Goal: Use online tool/utility: Utilize a website feature to perform a specific function

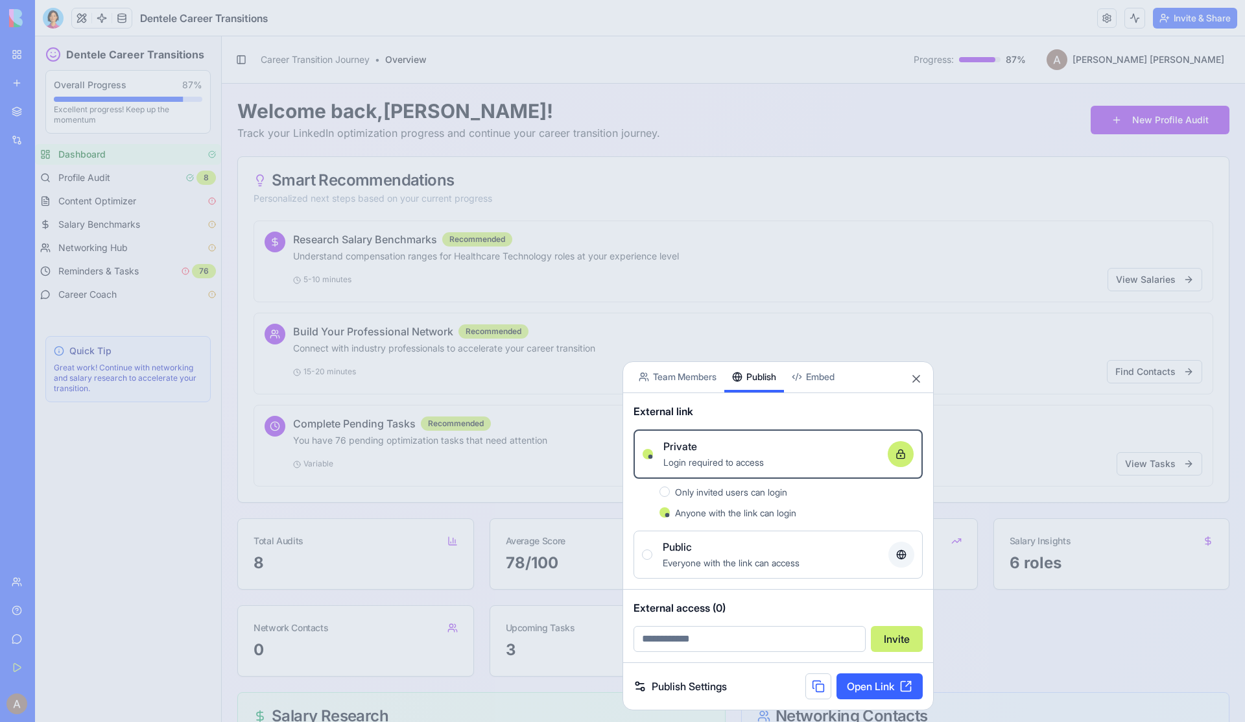
click at [239, 40] on div at bounding box center [622, 361] width 1245 height 722
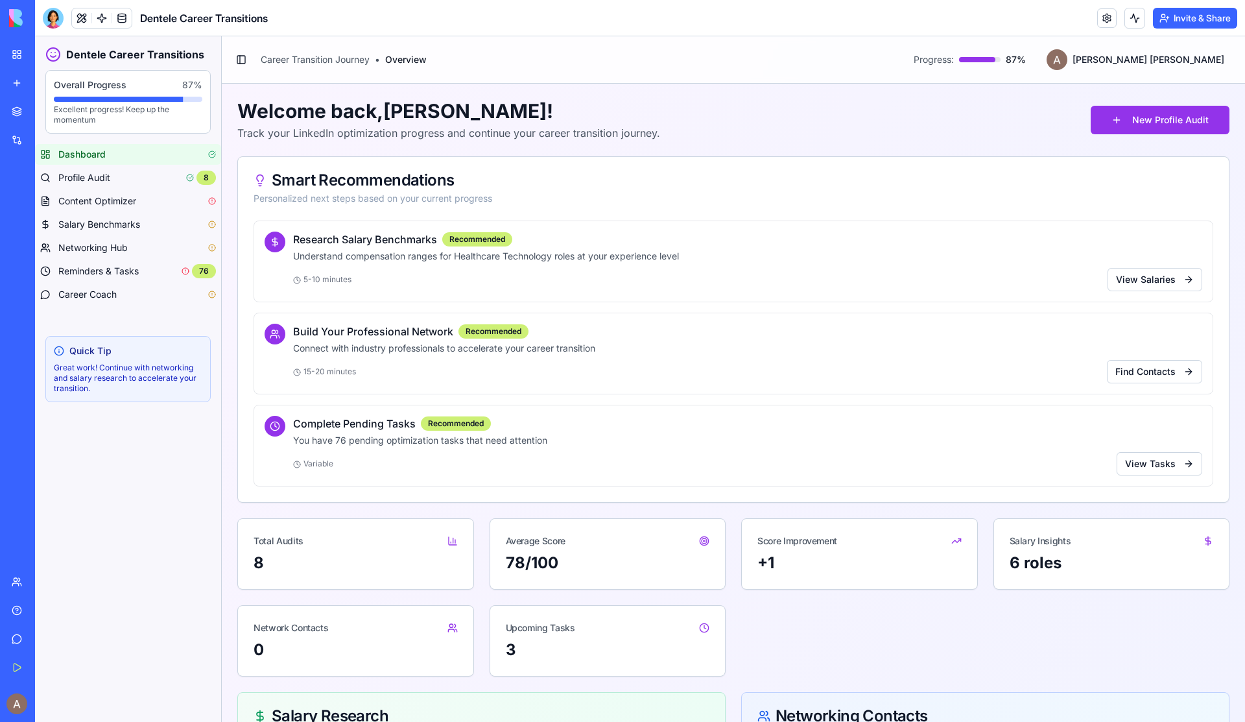
click at [21, 82] on link "New app" at bounding box center [30, 83] width 52 height 26
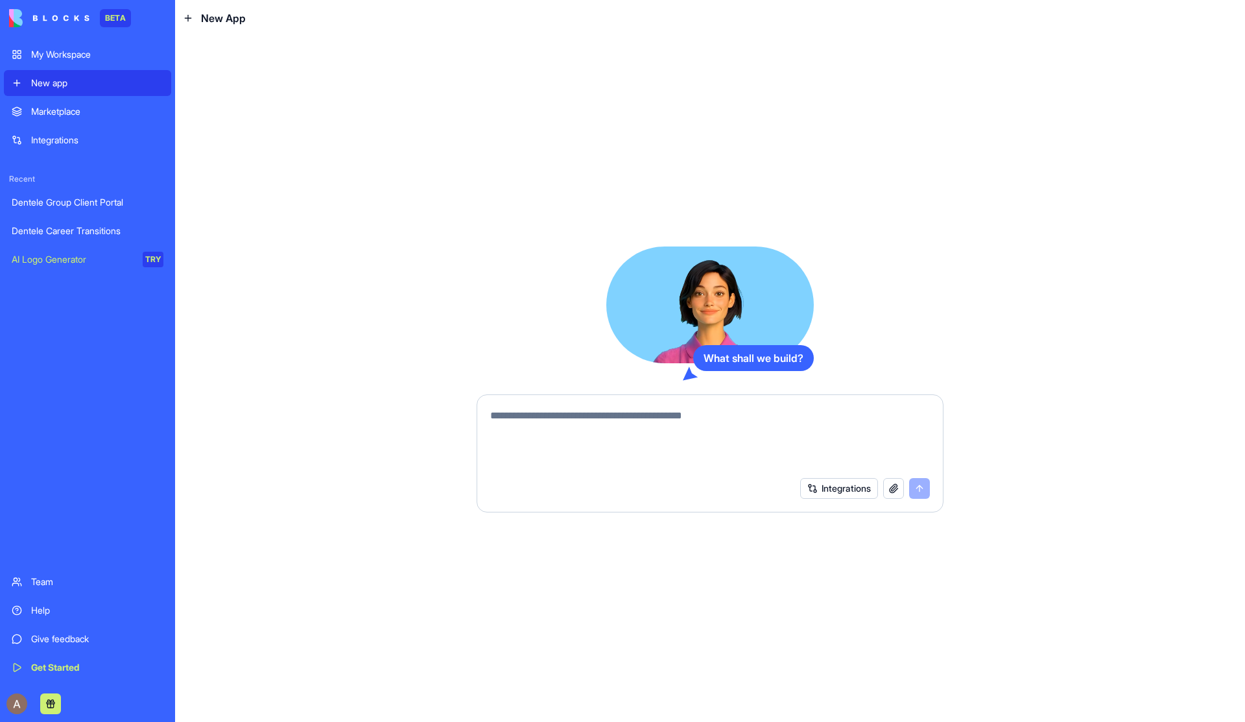
click at [38, 60] on div "My Workspace" at bounding box center [97, 54] width 132 height 13
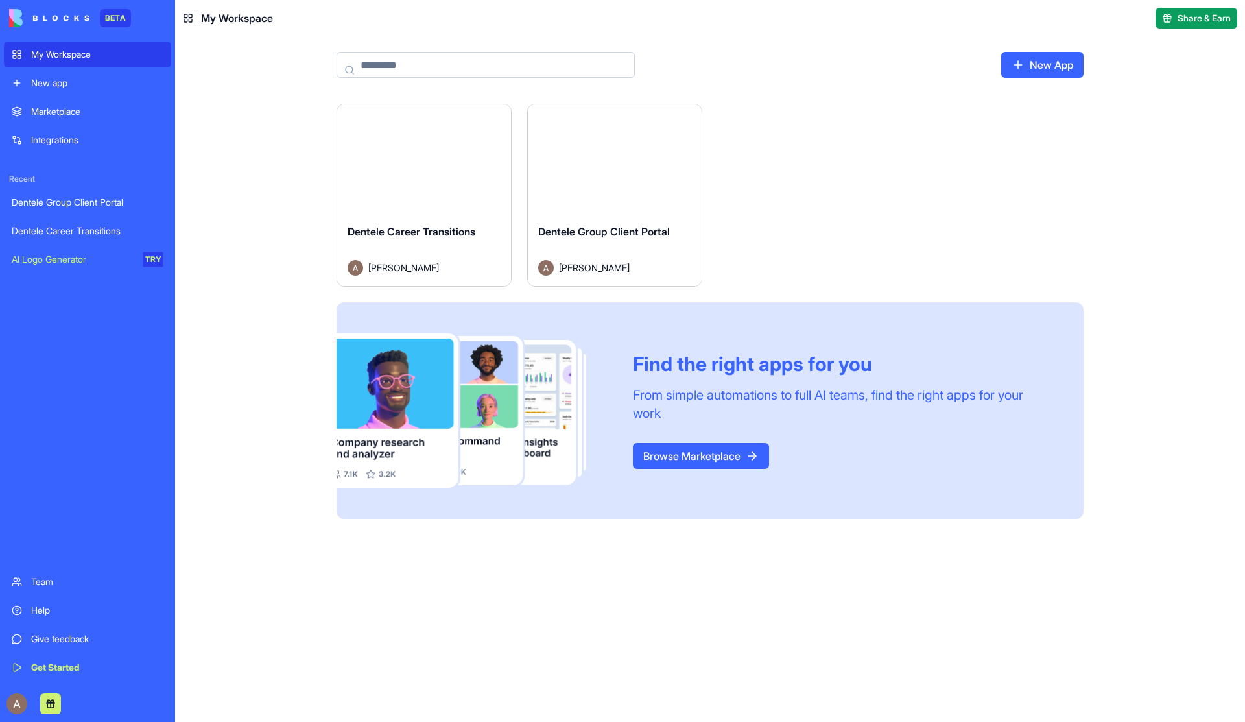
click at [637, 451] on link "Browse Marketplace" at bounding box center [701, 456] width 136 height 26
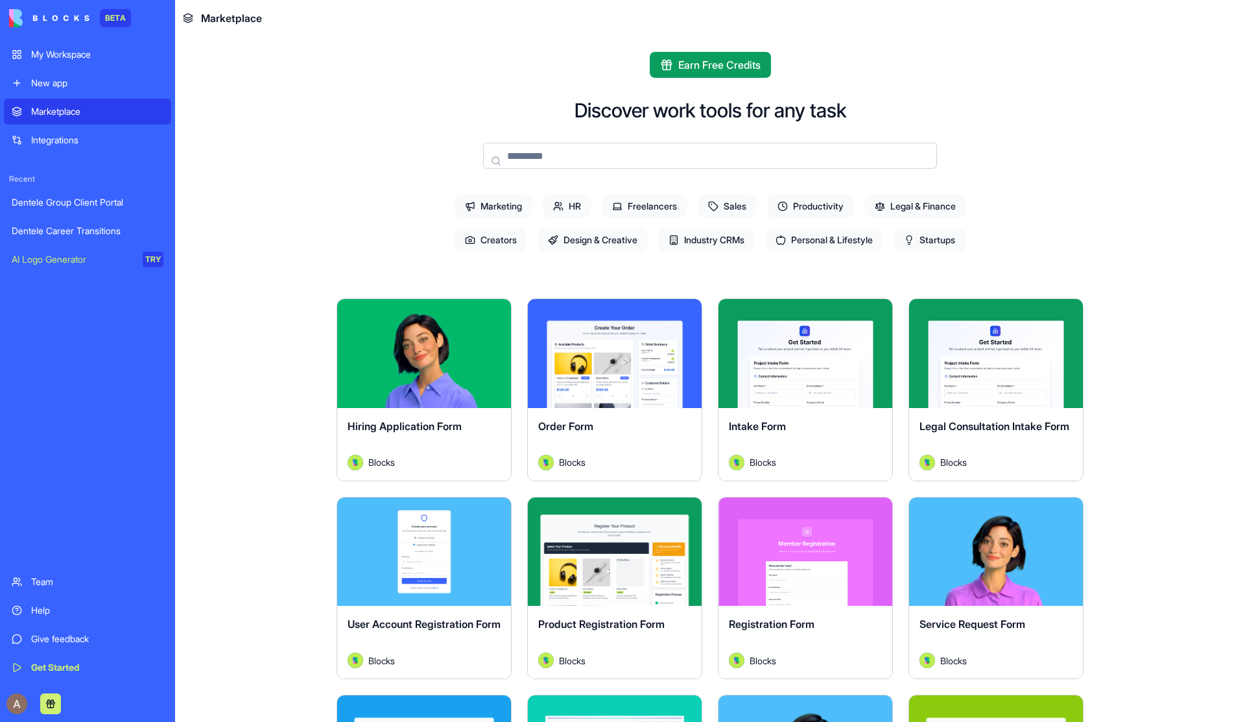
click at [683, 143] on input at bounding box center [710, 156] width 454 height 26
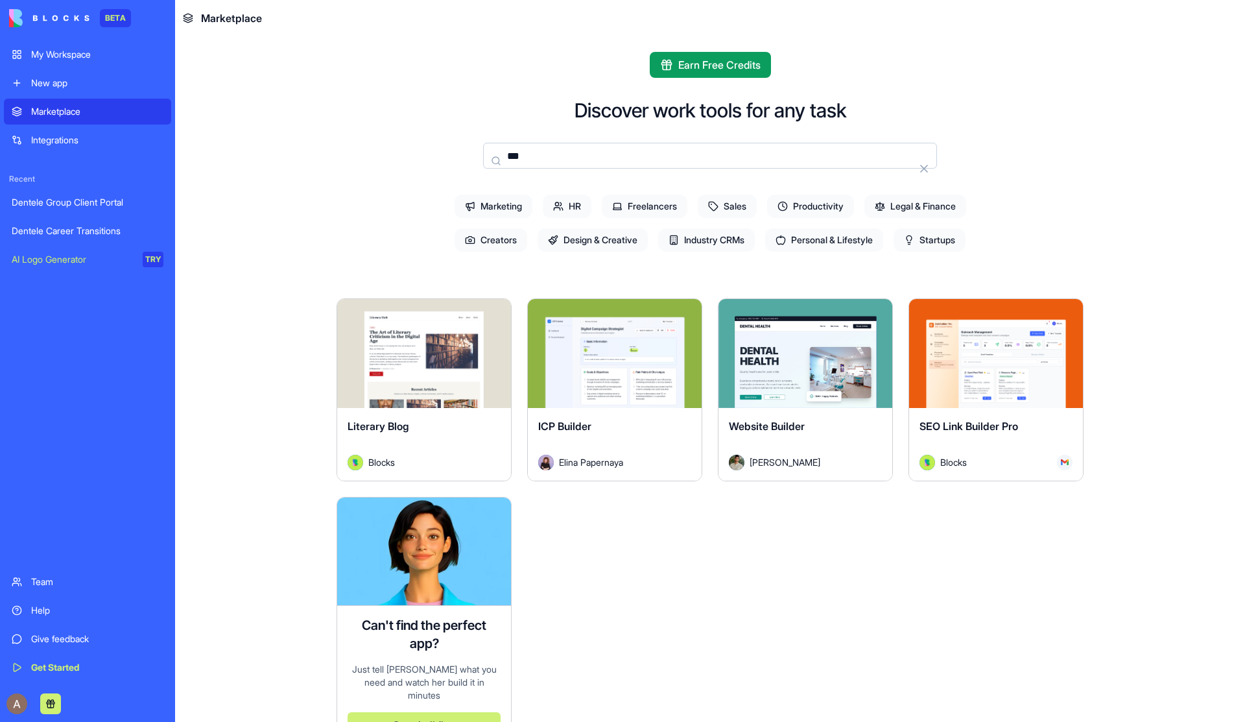
type input "***"
click at [812, 392] on div "Explore" at bounding box center [805, 353] width 174 height 109
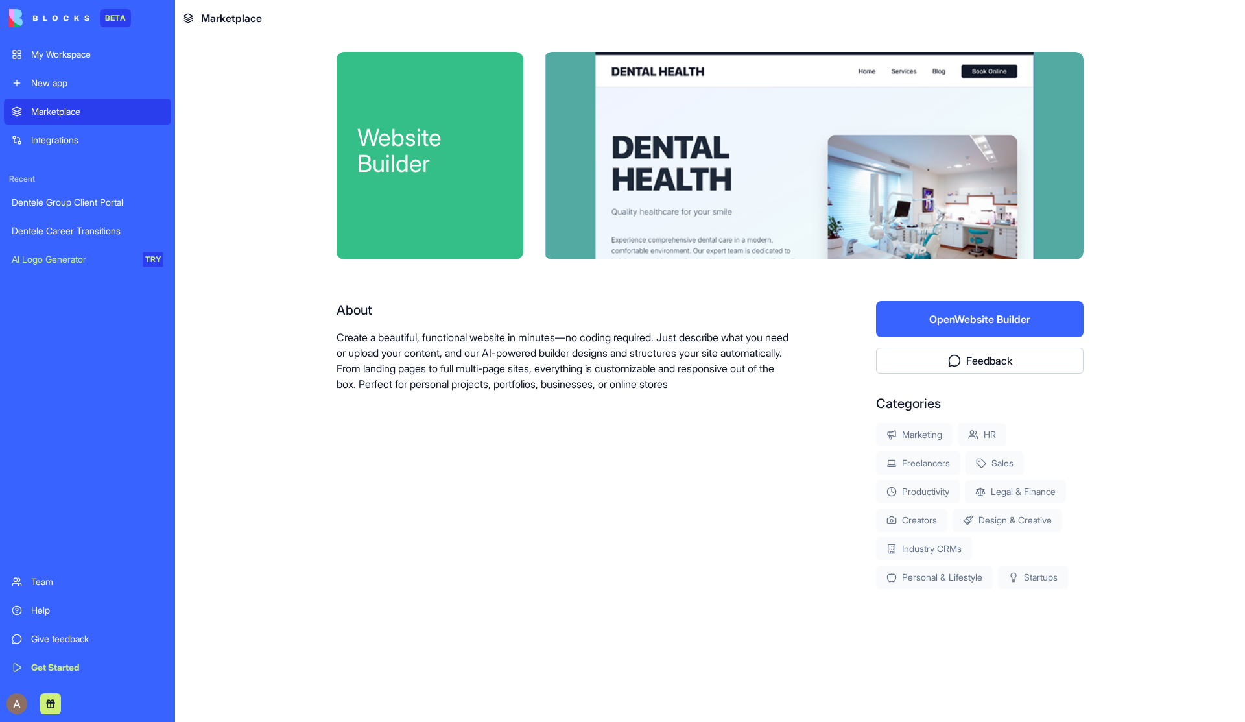
click at [812, 349] on div "About Create a beautiful, functional website in minutes—no coding required. Jus…" at bounding box center [709, 445] width 747 height 288
click at [950, 320] on button "Open Website Builder" at bounding box center [979, 319] width 207 height 36
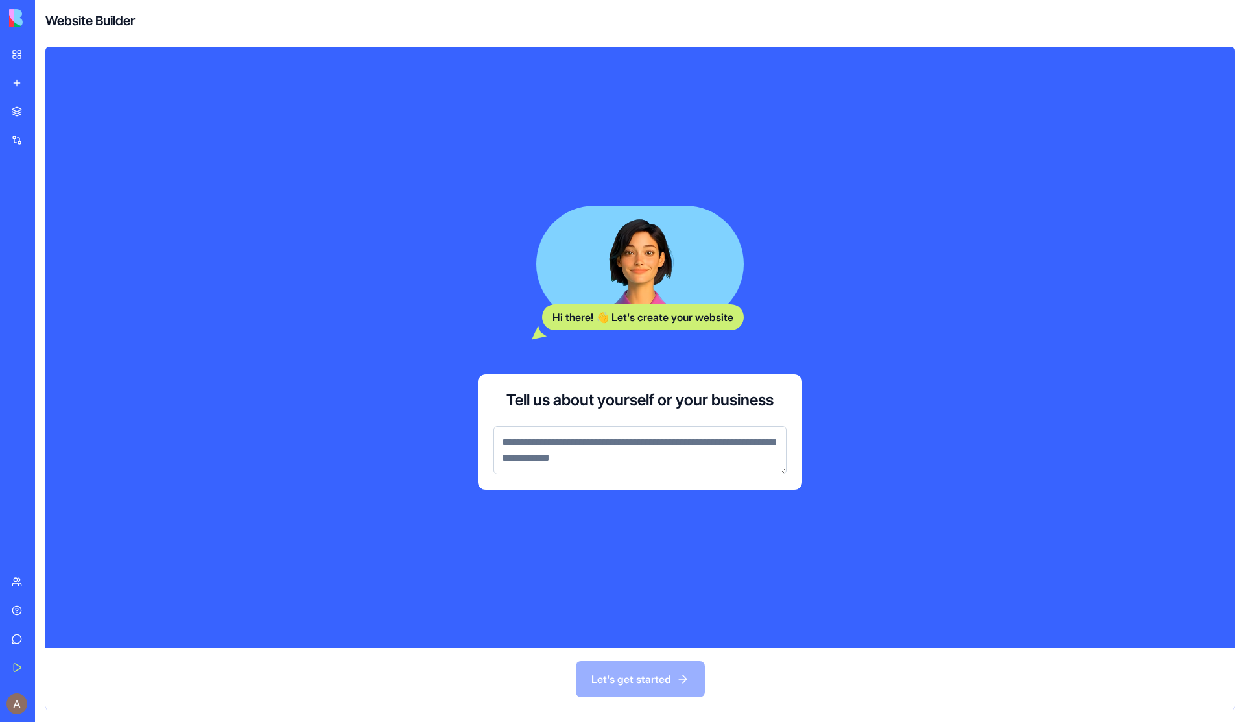
click at [759, 454] on textarea at bounding box center [639, 450] width 293 height 48
paste textarea "**********"
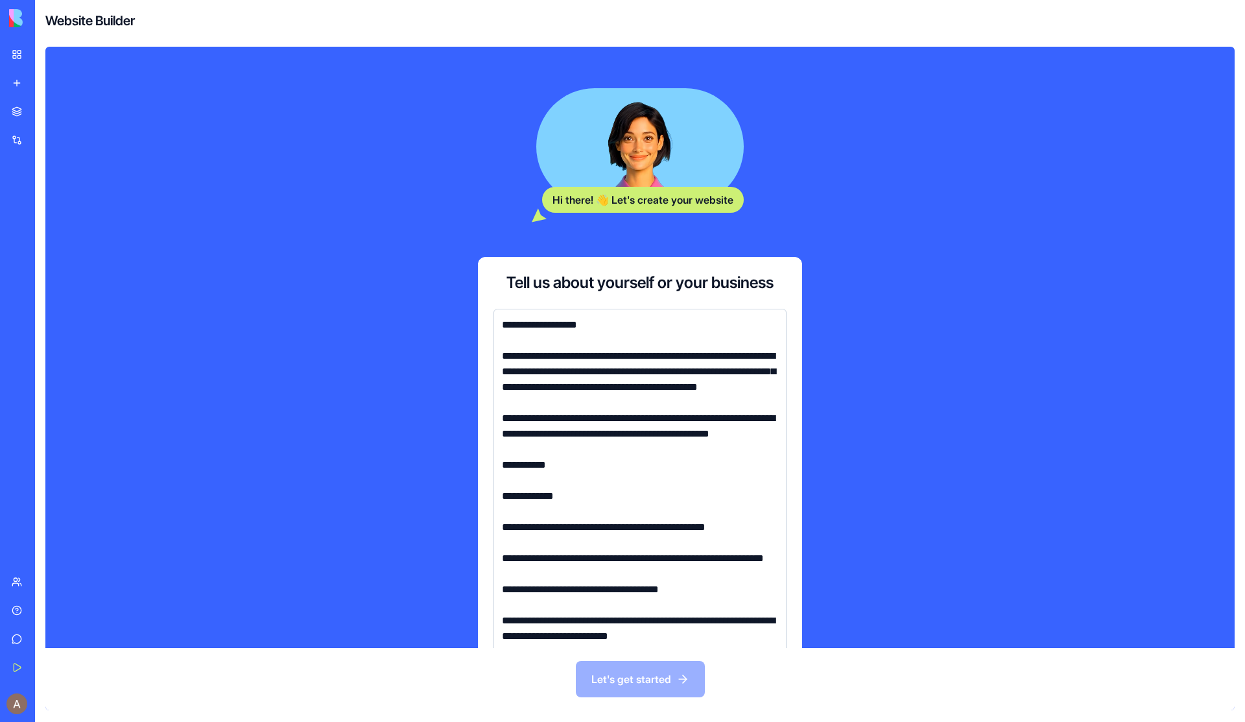
scroll to position [1690, 0]
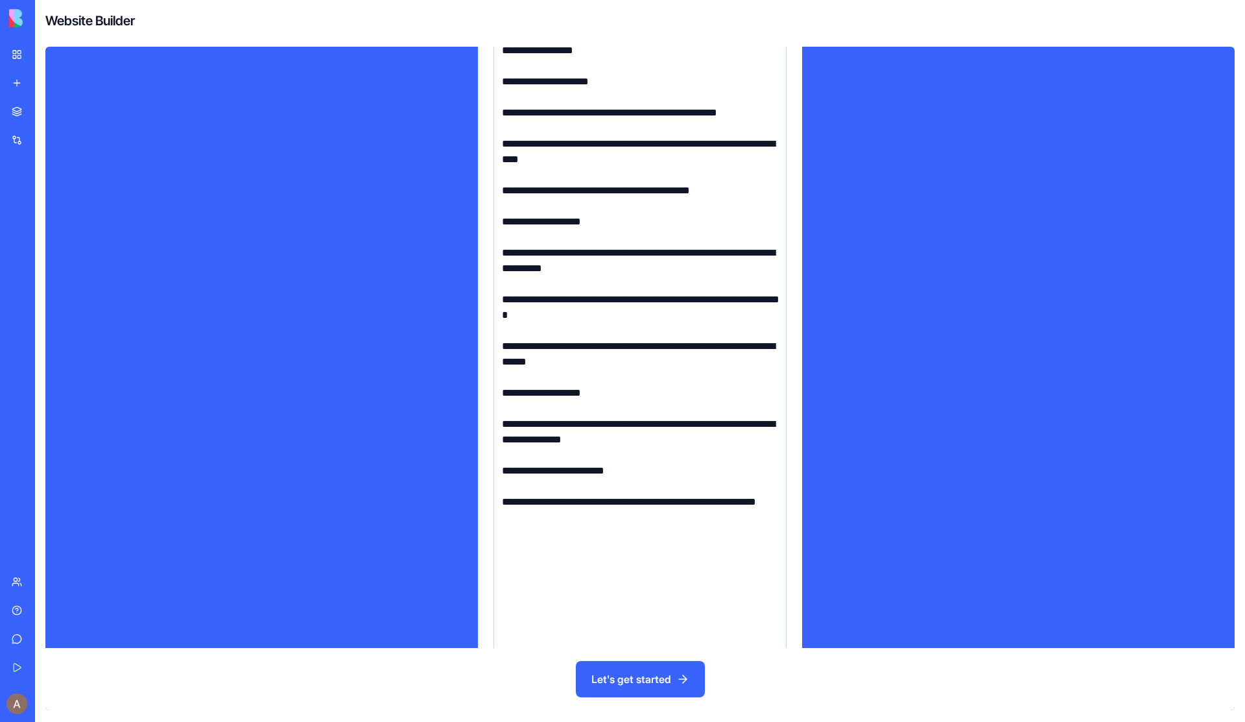
type textarea "**********"
click at [638, 679] on button "Let's get started" at bounding box center [640, 679] width 129 height 36
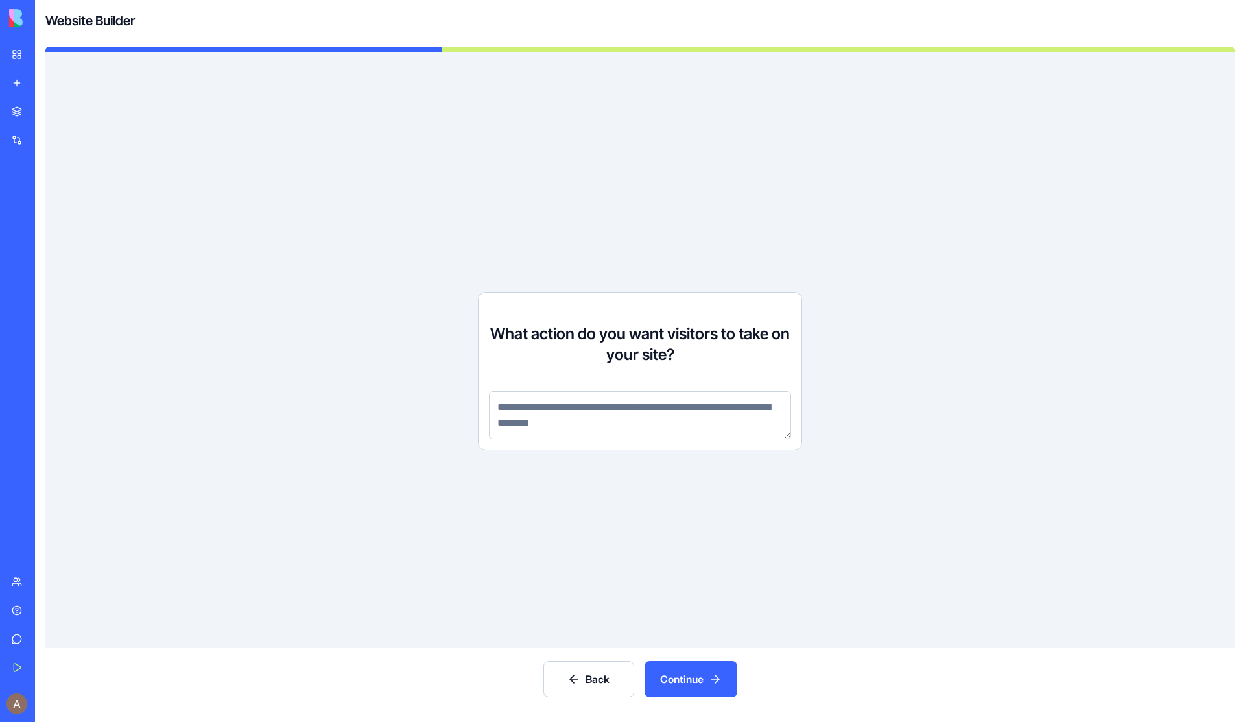
click at [552, 410] on textarea at bounding box center [640, 415] width 302 height 48
paste textarea "**********"
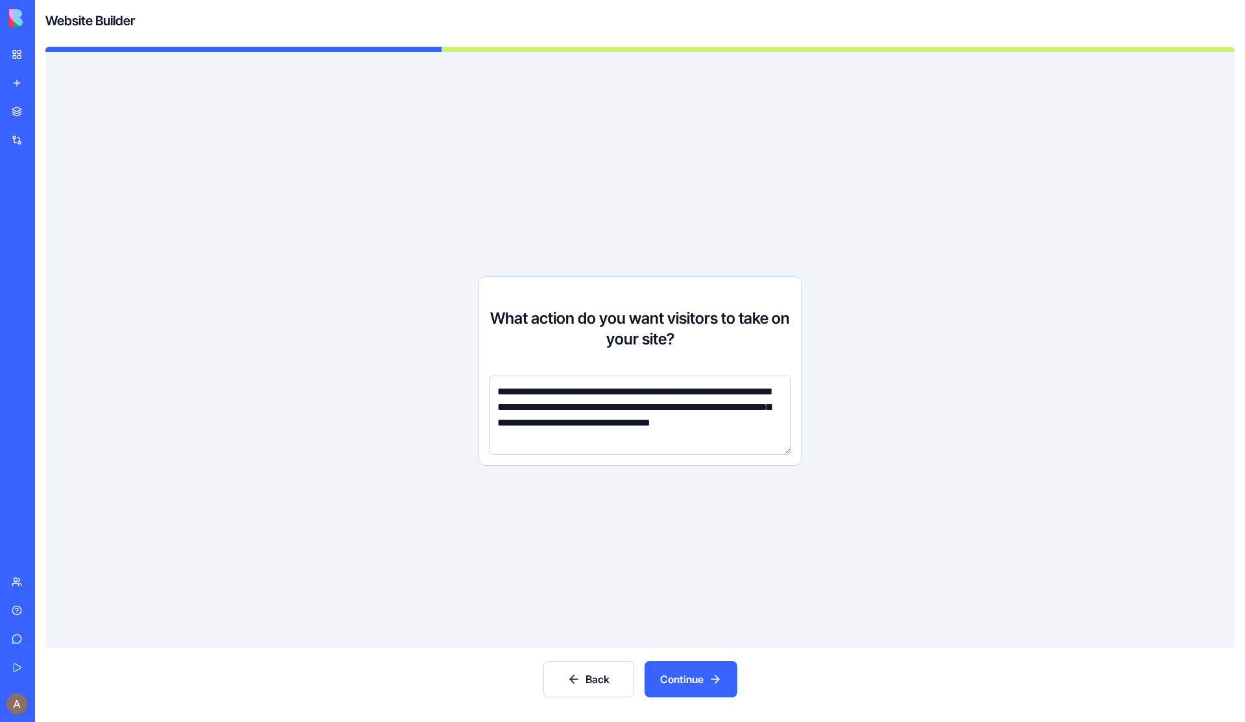
type textarea "**********"
click at [702, 680] on button "Continue" at bounding box center [690, 679] width 93 height 36
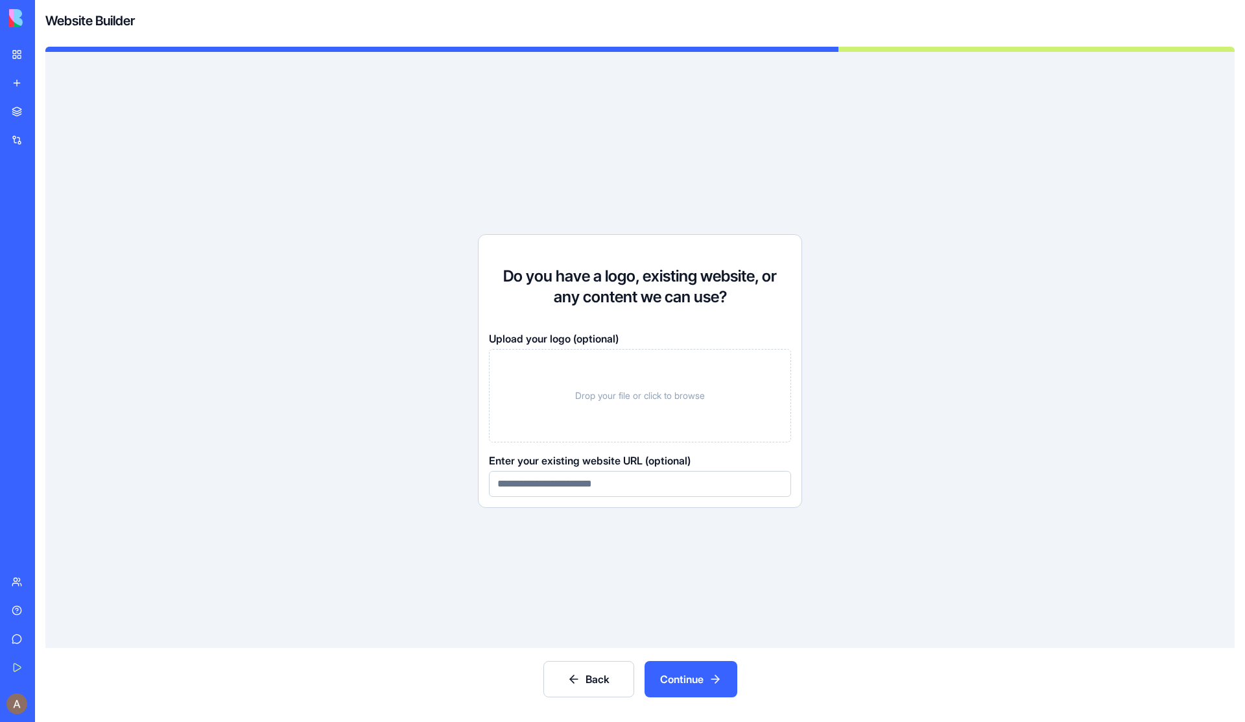
click at [702, 488] on input at bounding box center [640, 484] width 302 height 26
type input "*"
type input "**********"
click at [705, 688] on button "Continue" at bounding box center [690, 679] width 93 height 36
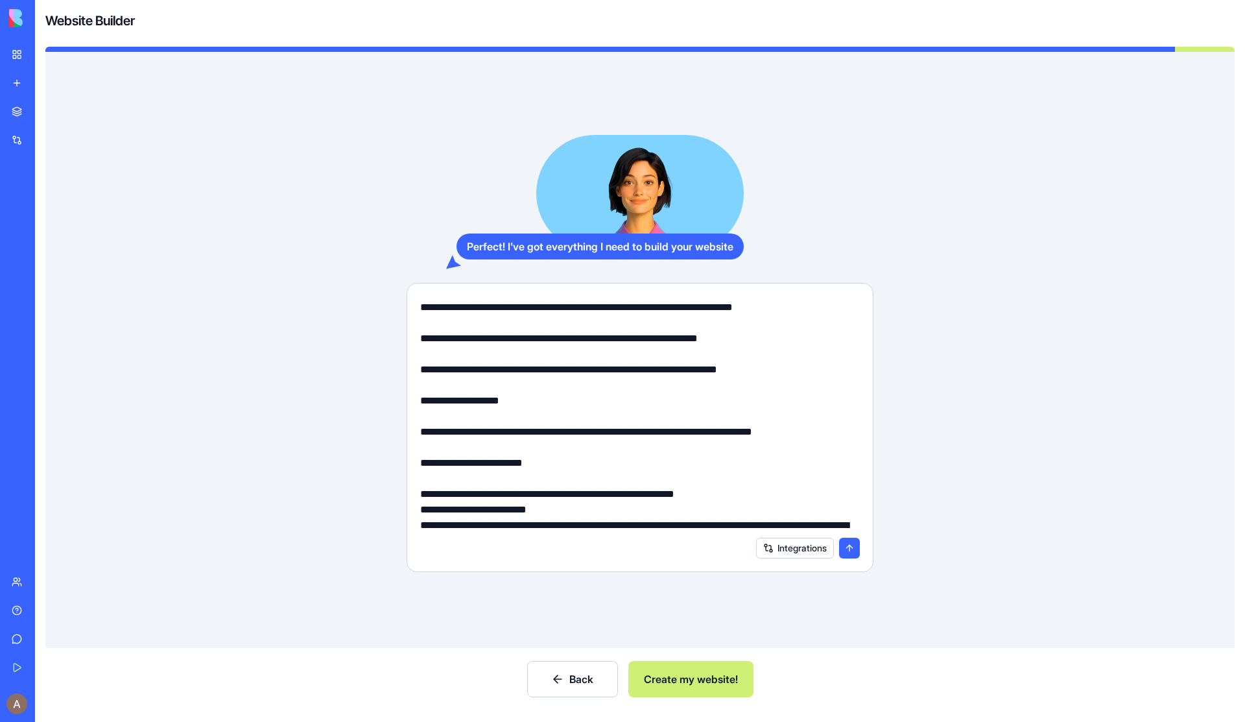
scroll to position [1427, 0]
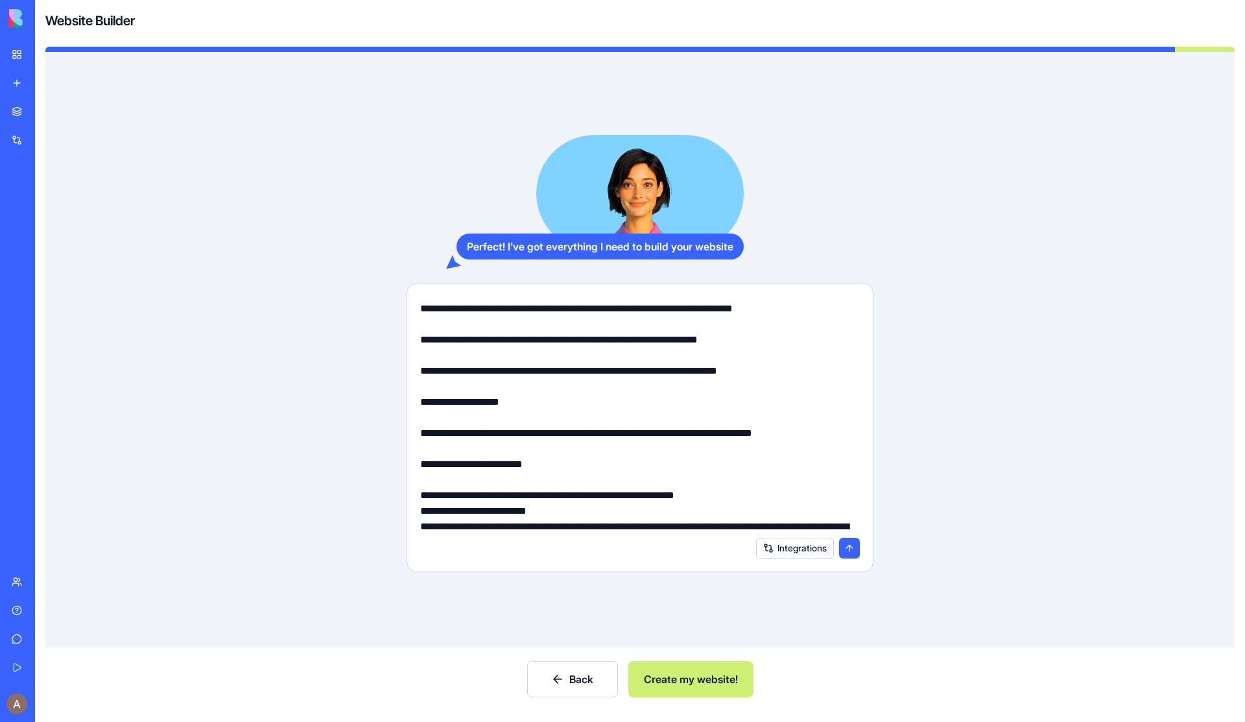
drag, startPoint x: 765, startPoint y: 419, endPoint x: 427, endPoint y: 380, distance: 340.0
click at [427, 381] on textarea at bounding box center [640, 412] width 440 height 233
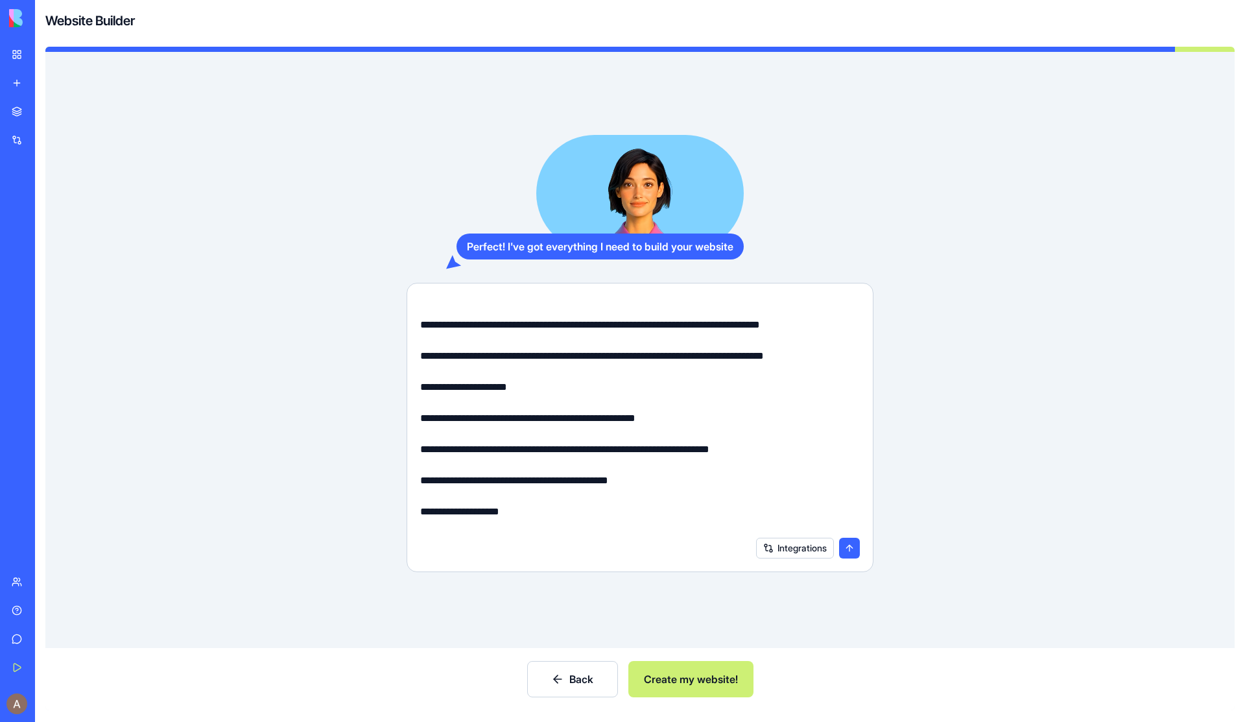
scroll to position [1189, 0]
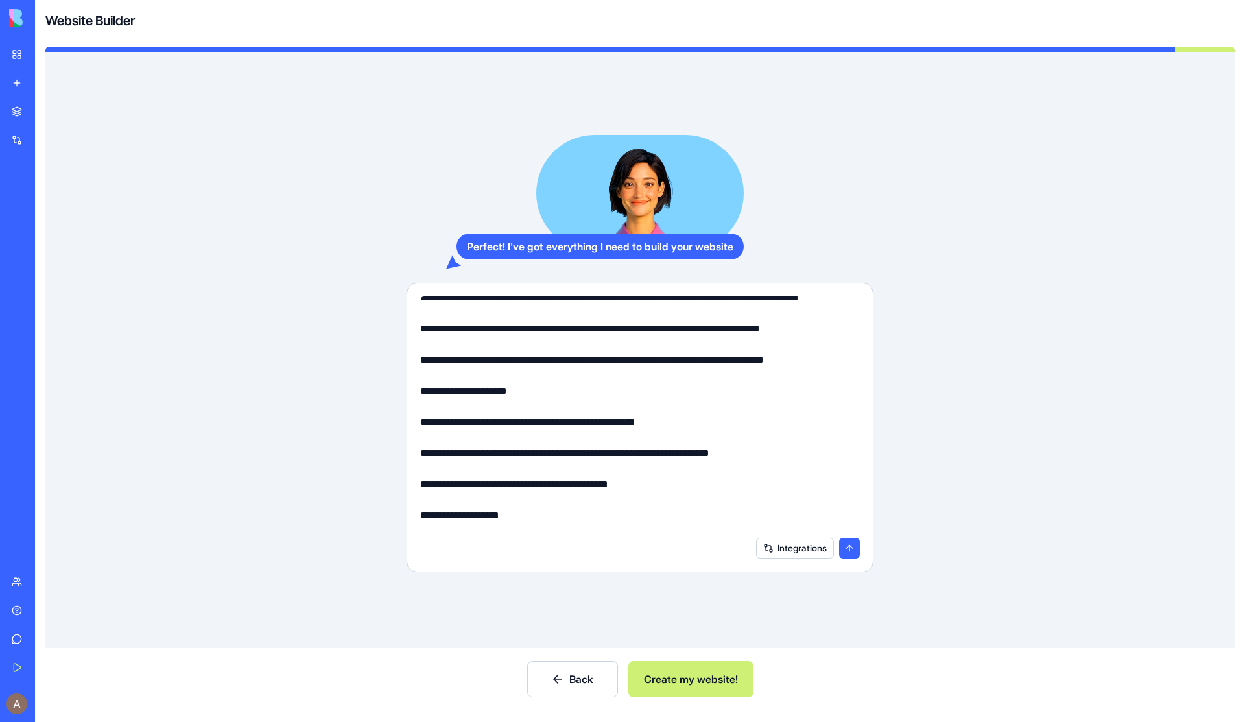
drag, startPoint x: 859, startPoint y: 435, endPoint x: 411, endPoint y: 442, distance: 448.1
click at [411, 442] on form "Integrations" at bounding box center [640, 427] width 467 height 289
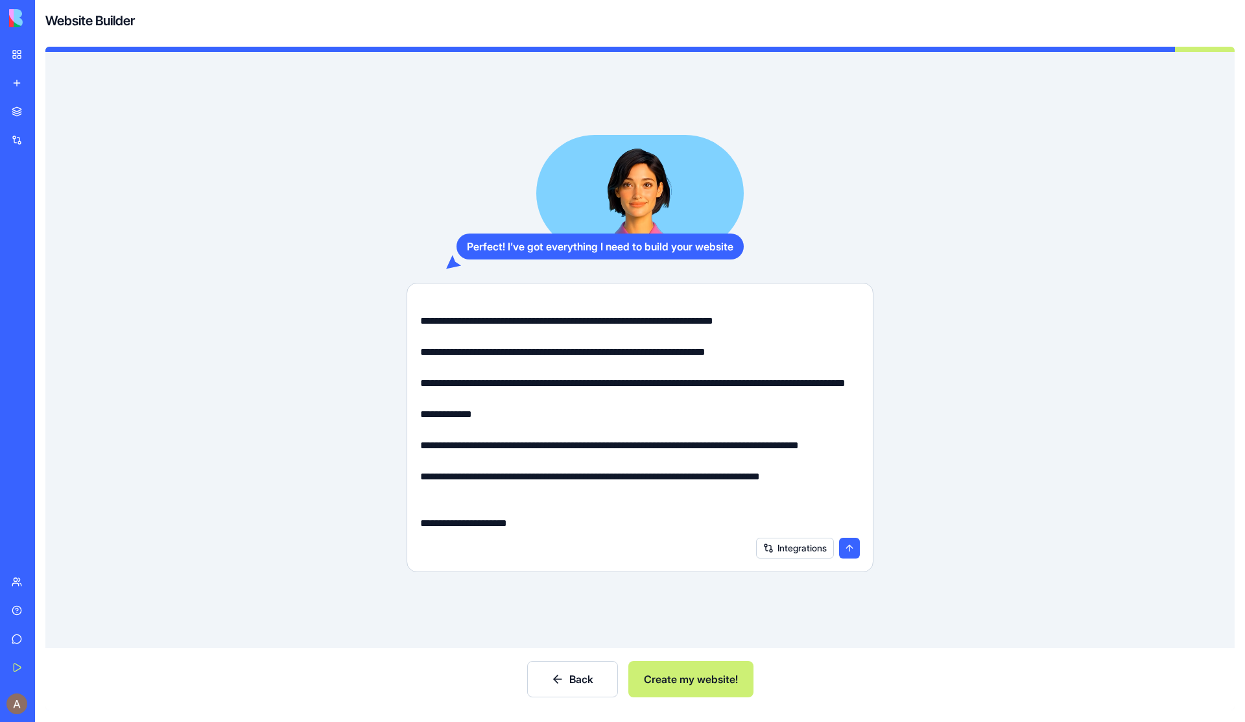
scroll to position [1038, 0]
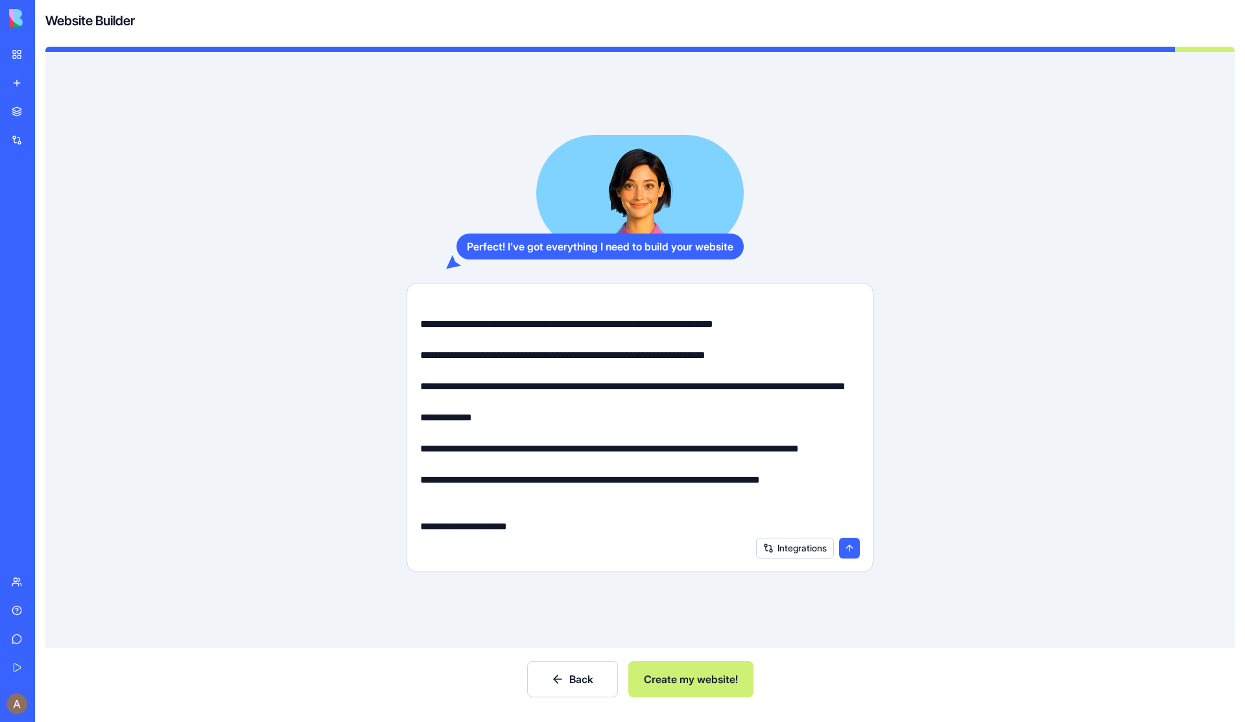
drag, startPoint x: 567, startPoint y: 449, endPoint x: 416, endPoint y: 434, distance: 152.4
click at [416, 434] on div at bounding box center [639, 409] width 455 height 241
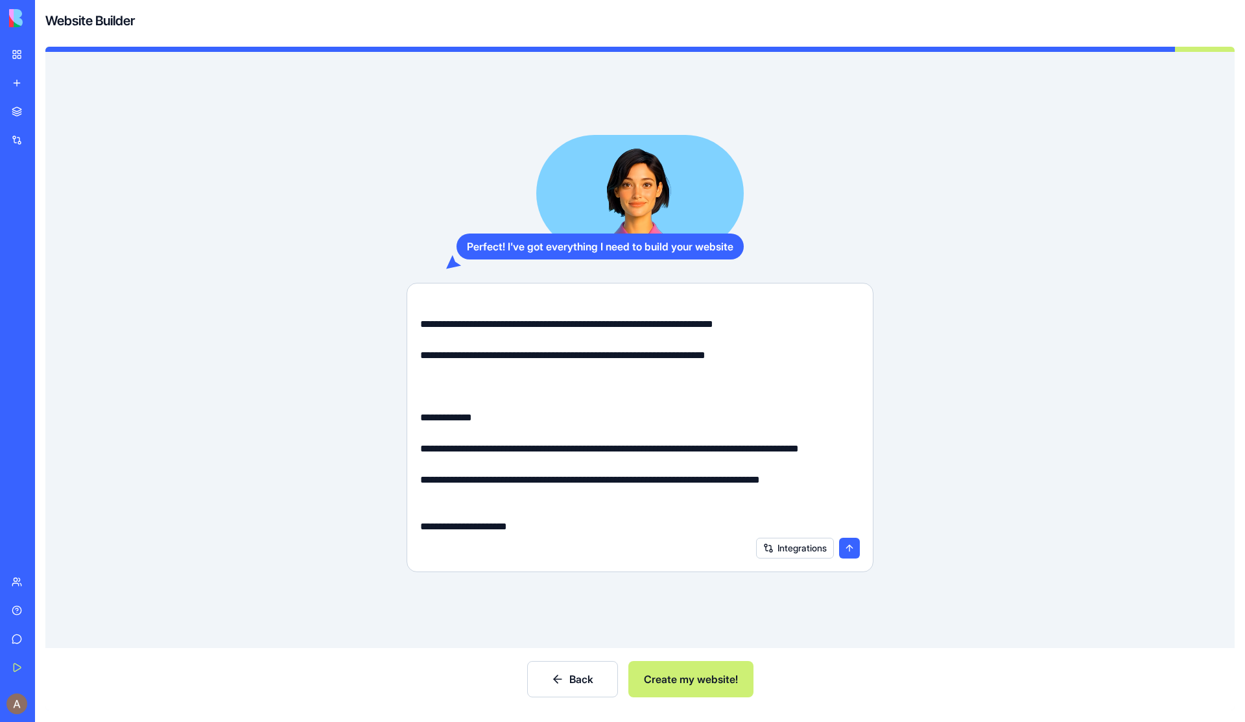
scroll to position [947, 0]
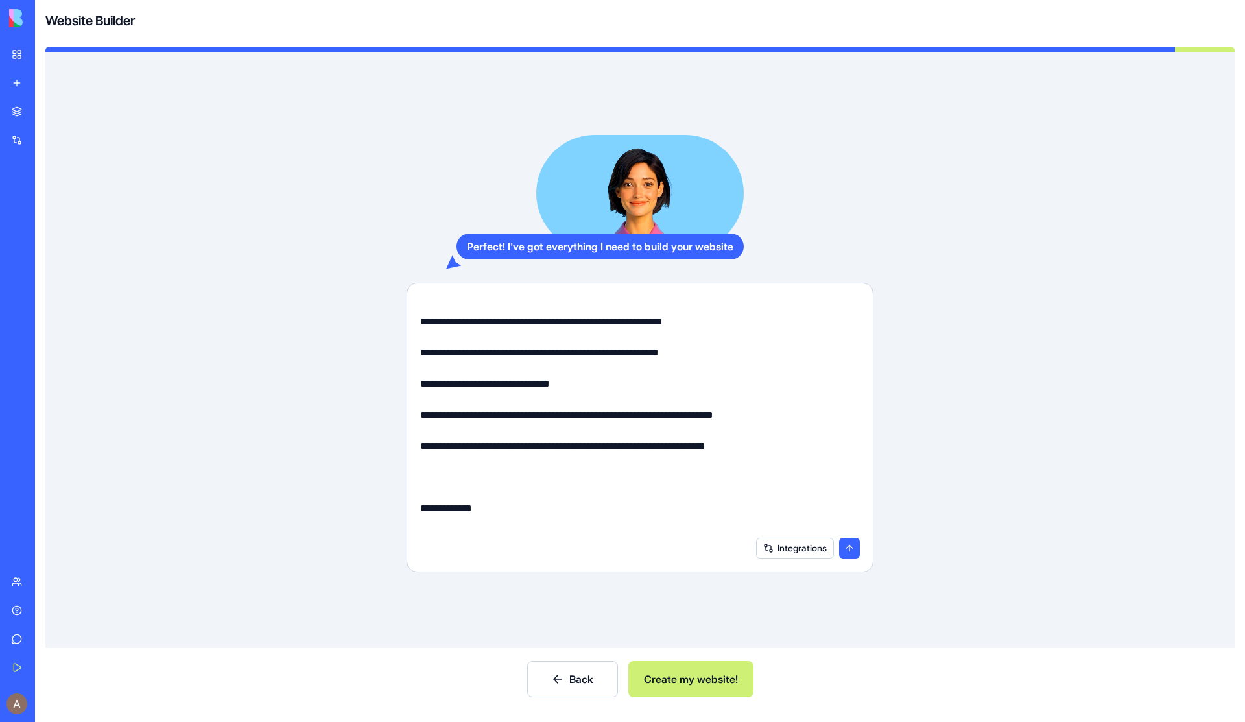
drag, startPoint x: 810, startPoint y: 490, endPoint x: 403, endPoint y: 488, distance: 406.5
click at [403, 488] on div "Perfect! I've got everything I need to build your website Integrations" at bounding box center [640, 353] width 1106 height 437
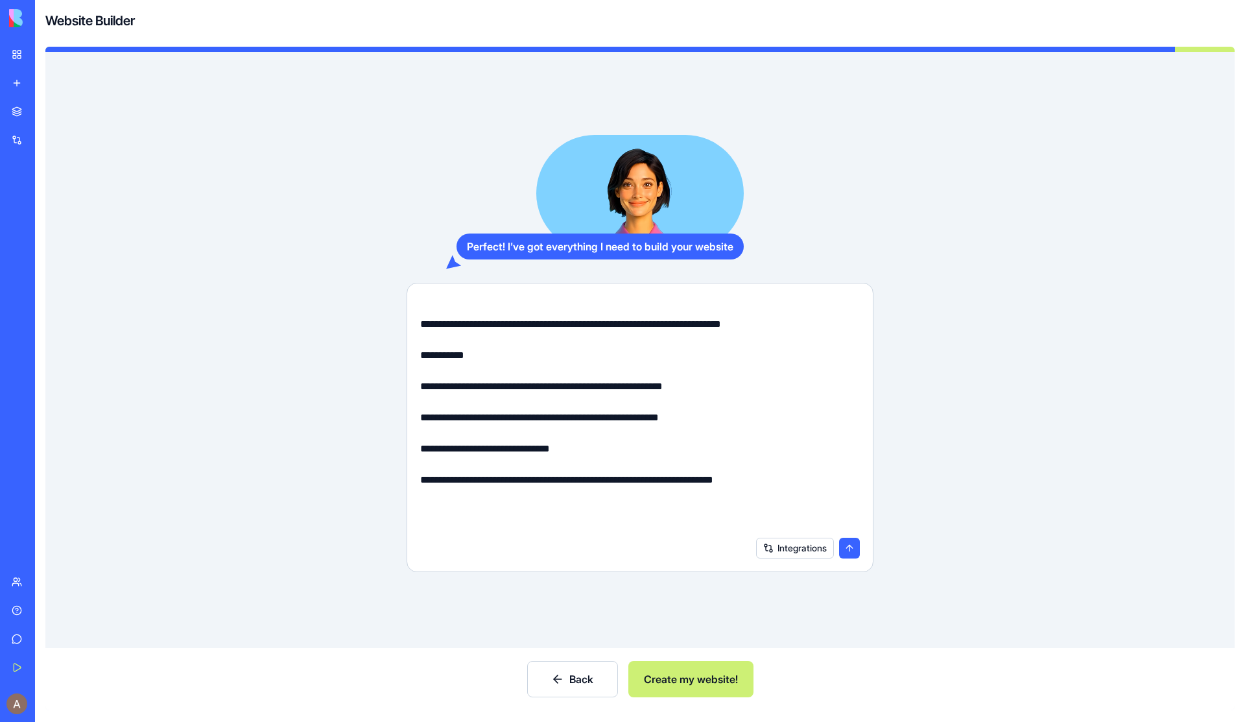
scroll to position [880, 0]
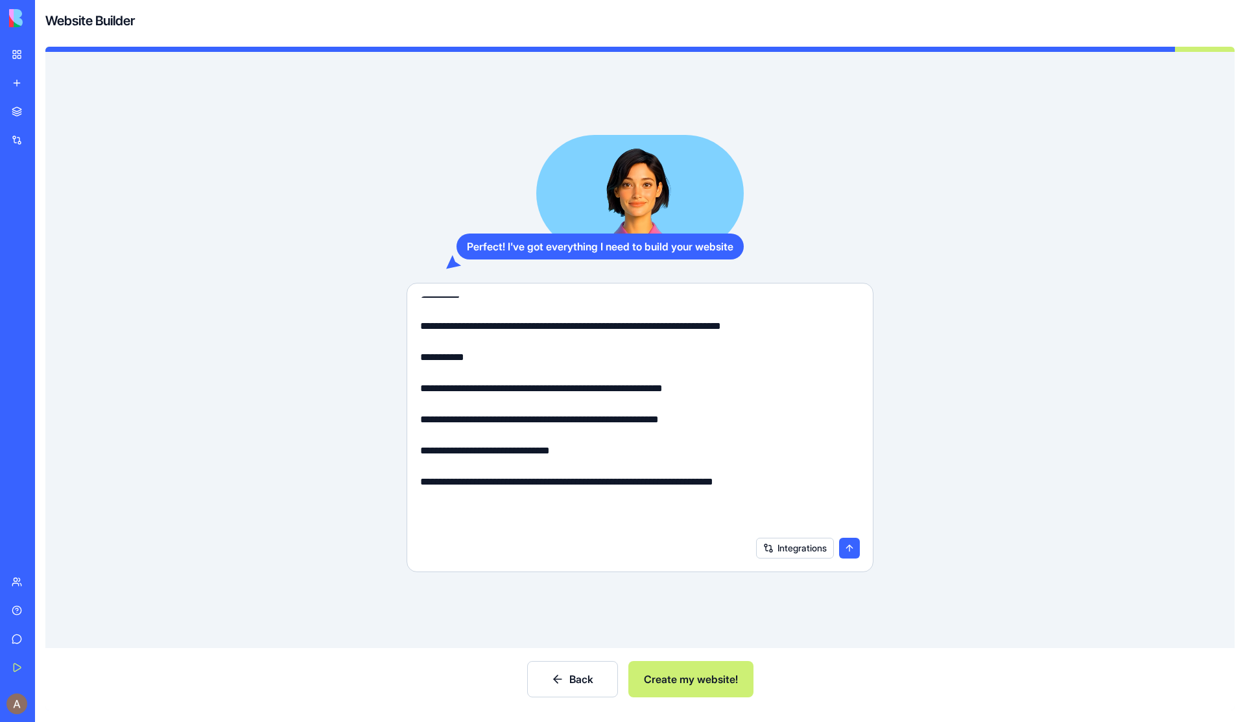
drag, startPoint x: 807, startPoint y: 372, endPoint x: 419, endPoint y: 307, distance: 392.5
click at [418, 307] on div at bounding box center [639, 409] width 455 height 241
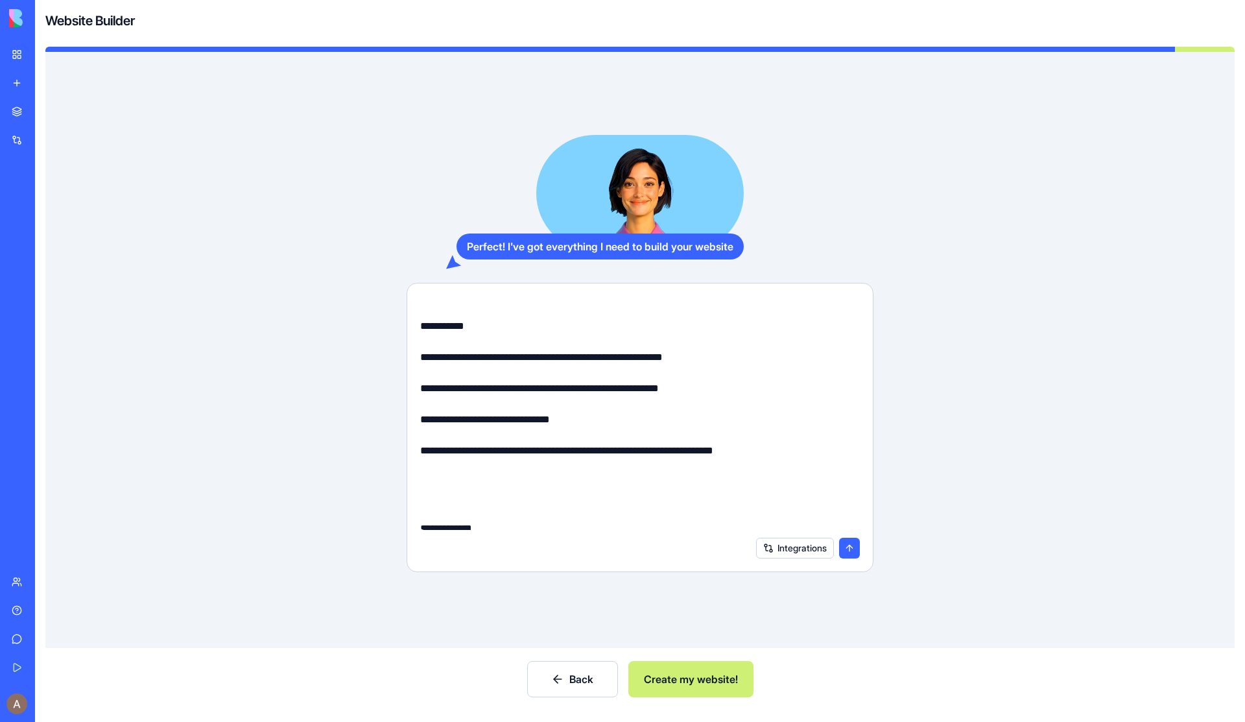
scroll to position [835, 0]
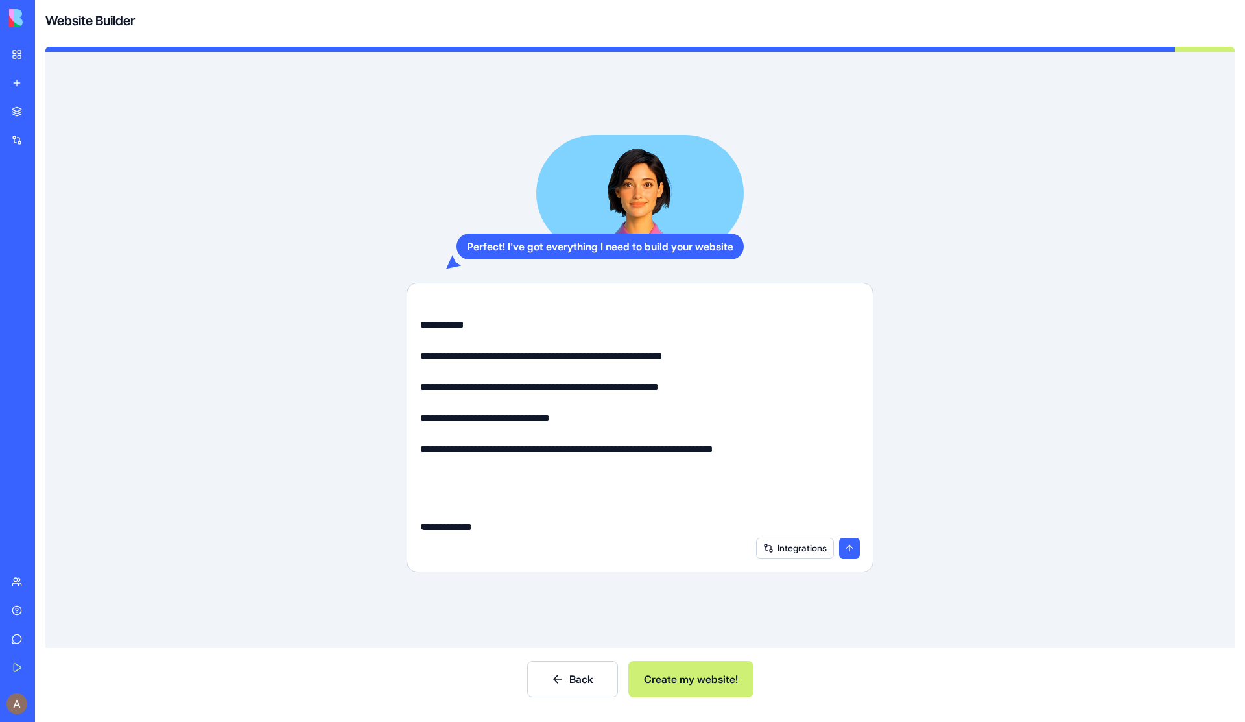
drag, startPoint x: 732, startPoint y: 432, endPoint x: 411, endPoint y: 368, distance: 327.3
click at [411, 368] on form "Integrations" at bounding box center [640, 427] width 467 height 289
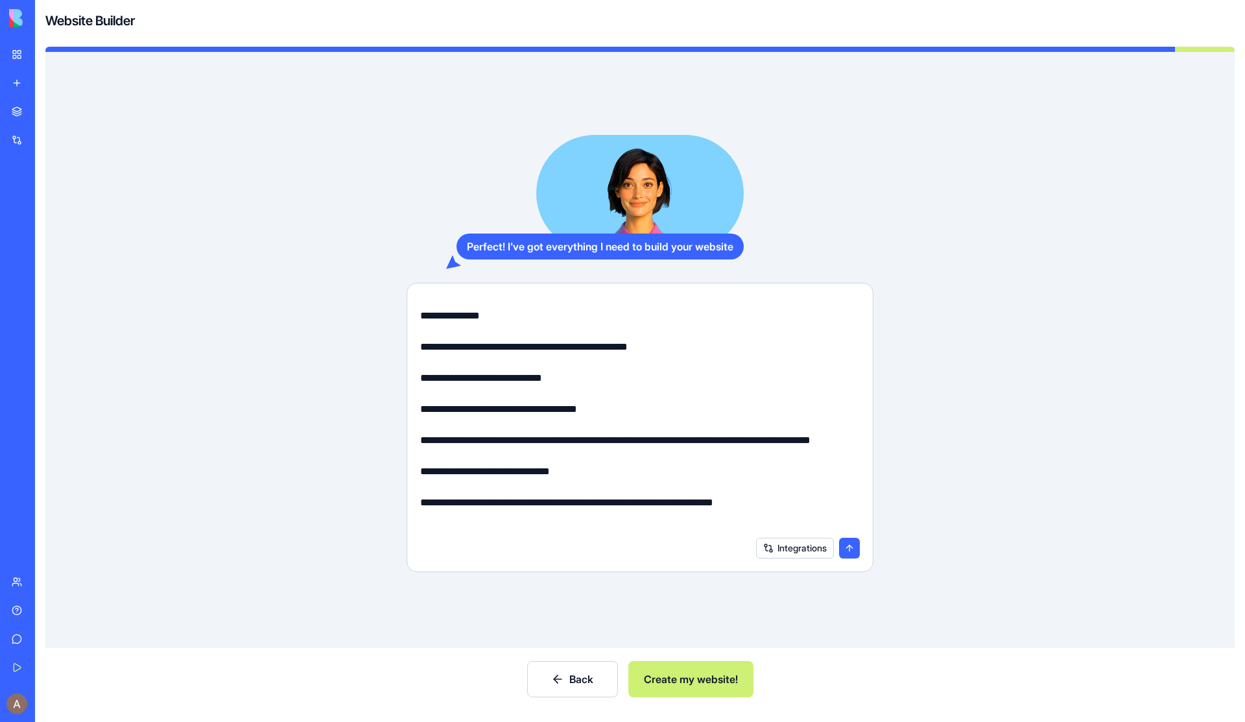
scroll to position [679, 0]
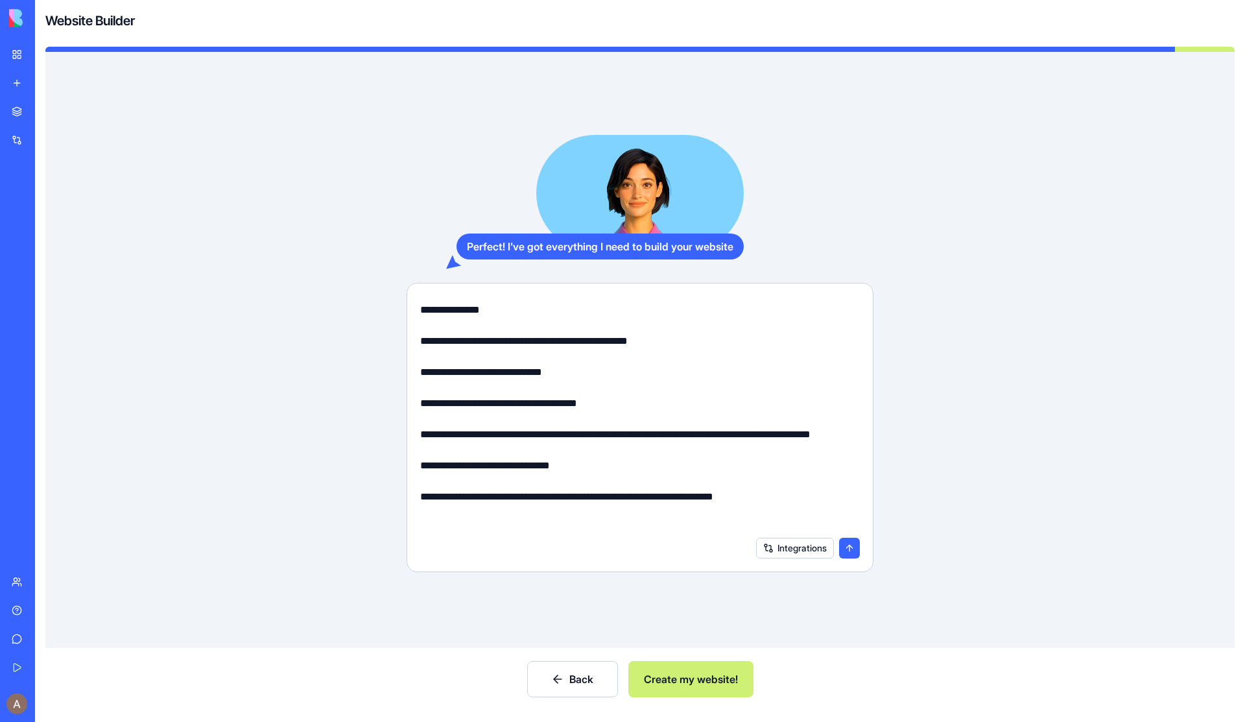
drag, startPoint x: 528, startPoint y: 481, endPoint x: 409, endPoint y: 464, distance: 120.5
click at [409, 464] on form "Integrations" at bounding box center [640, 427] width 467 height 289
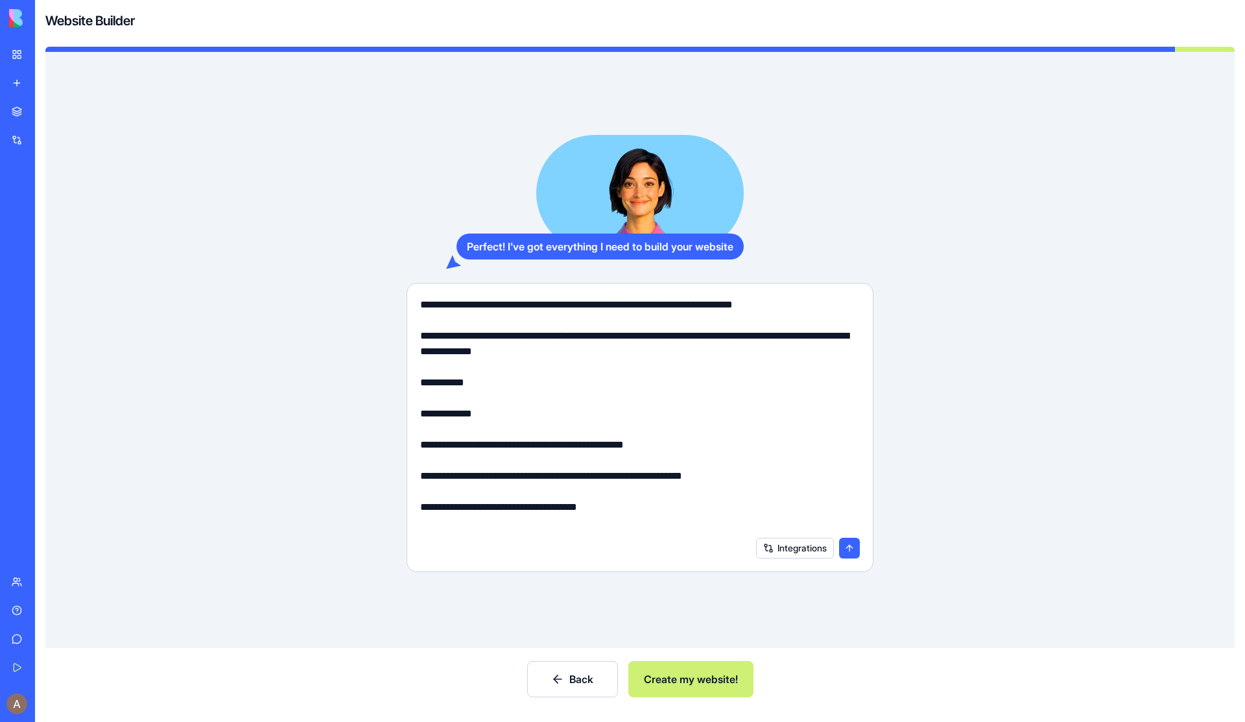
scroll to position [69, 0]
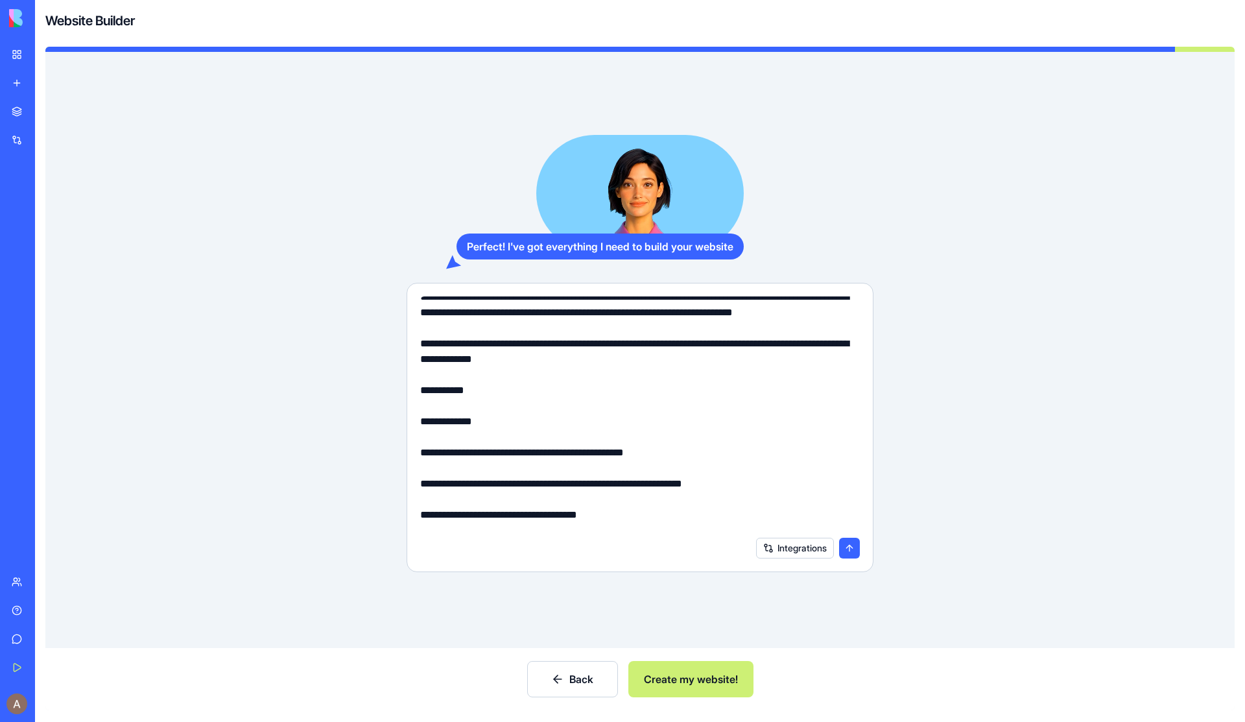
drag, startPoint x: 700, startPoint y: 359, endPoint x: 850, endPoint y: 355, distance: 149.8
click at [850, 355] on textarea at bounding box center [640, 412] width 440 height 233
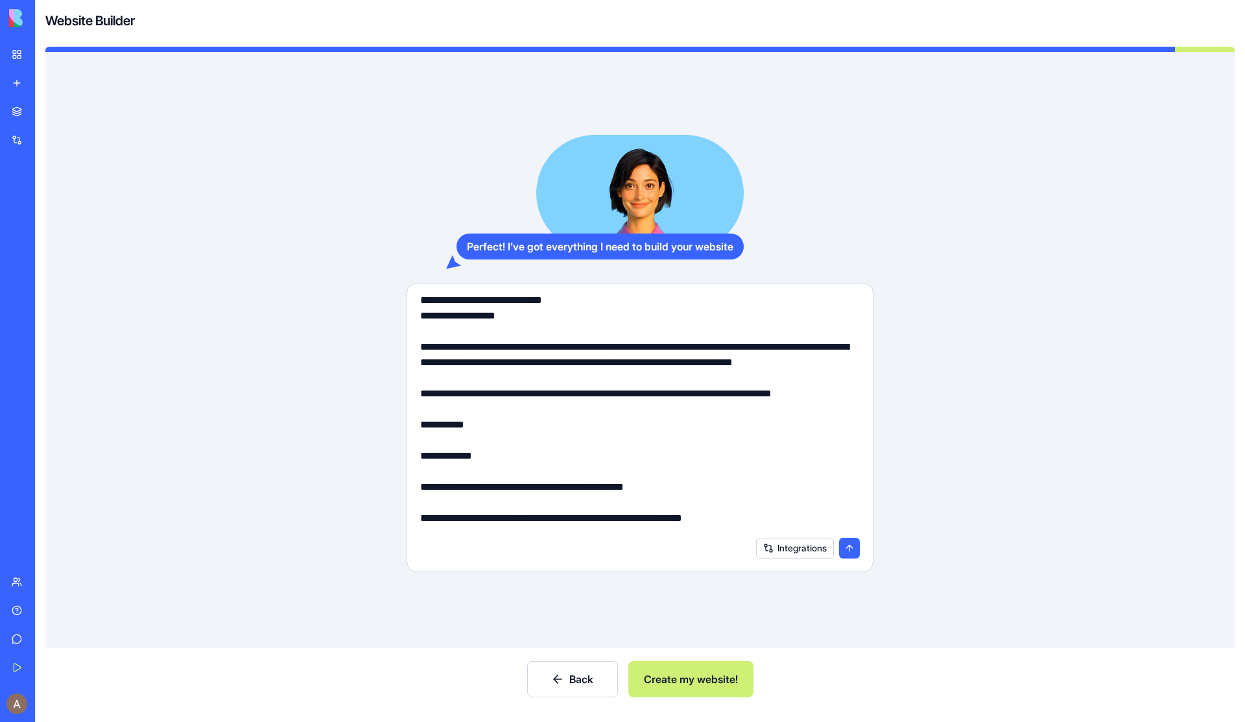
scroll to position [0, 0]
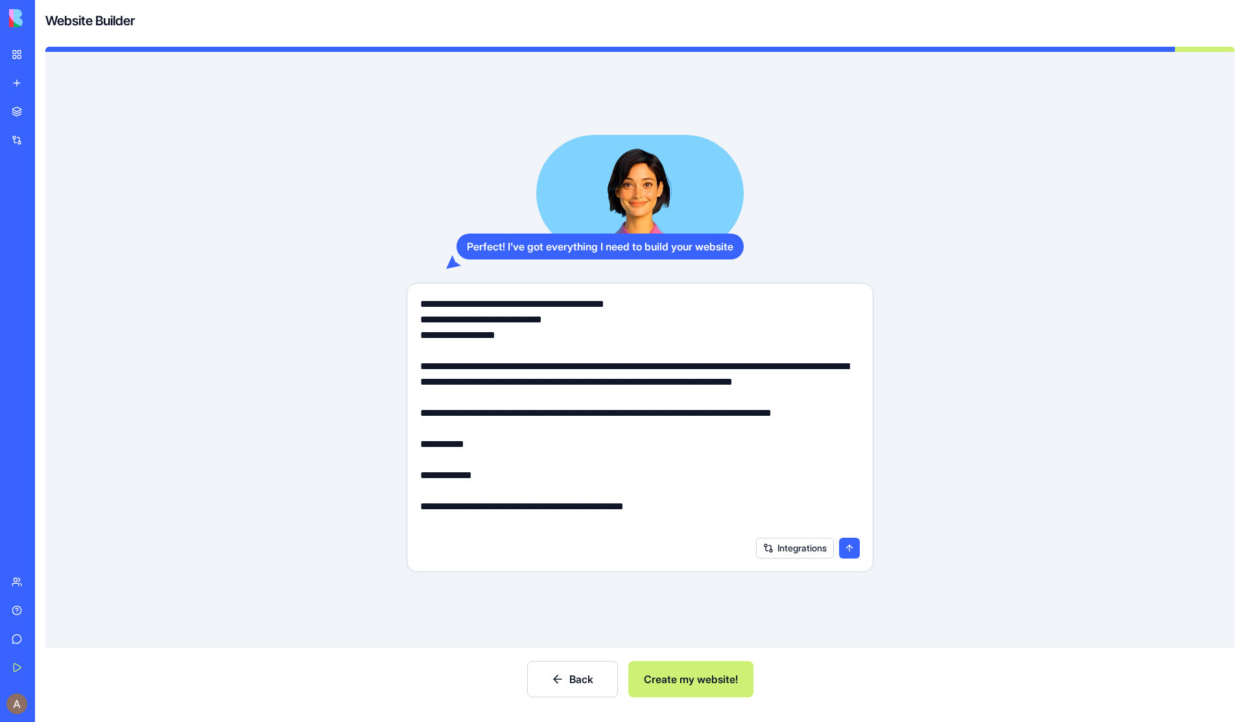
drag, startPoint x: 585, startPoint y: 319, endPoint x: 399, endPoint y: 316, distance: 185.4
click at [399, 317] on div "Perfect! I've got everything I need to build your website Integrations" at bounding box center [640, 353] width 1106 height 437
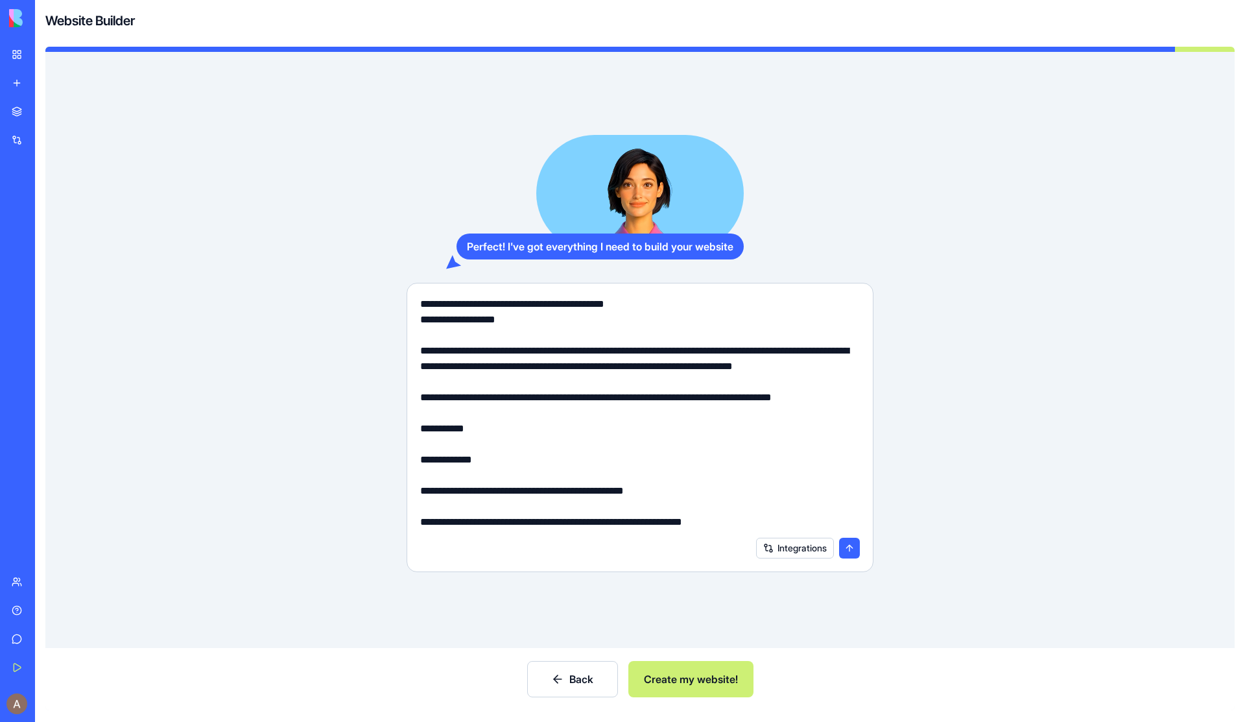
drag, startPoint x: 528, startPoint y: 317, endPoint x: 404, endPoint y: 317, distance: 123.8
click at [407, 317] on form "Integrations" at bounding box center [640, 427] width 467 height 289
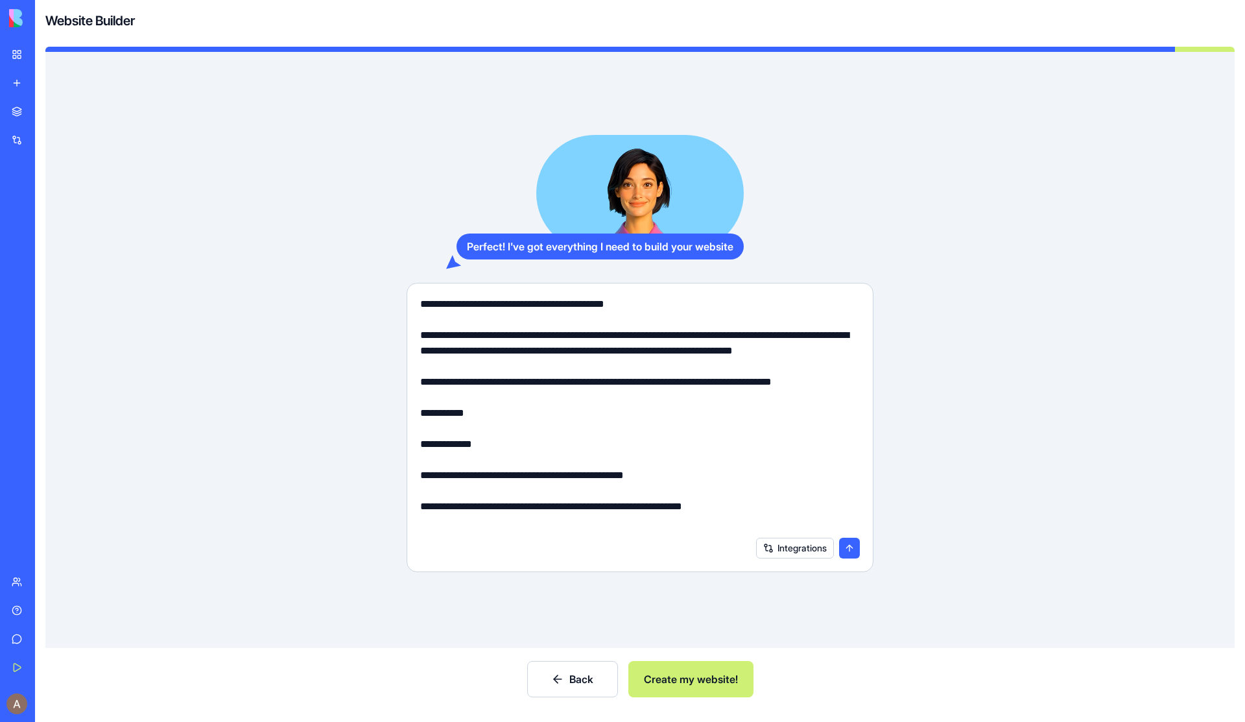
type textarea "**********"
click at [851, 550] on button "submit" at bounding box center [849, 547] width 21 height 21
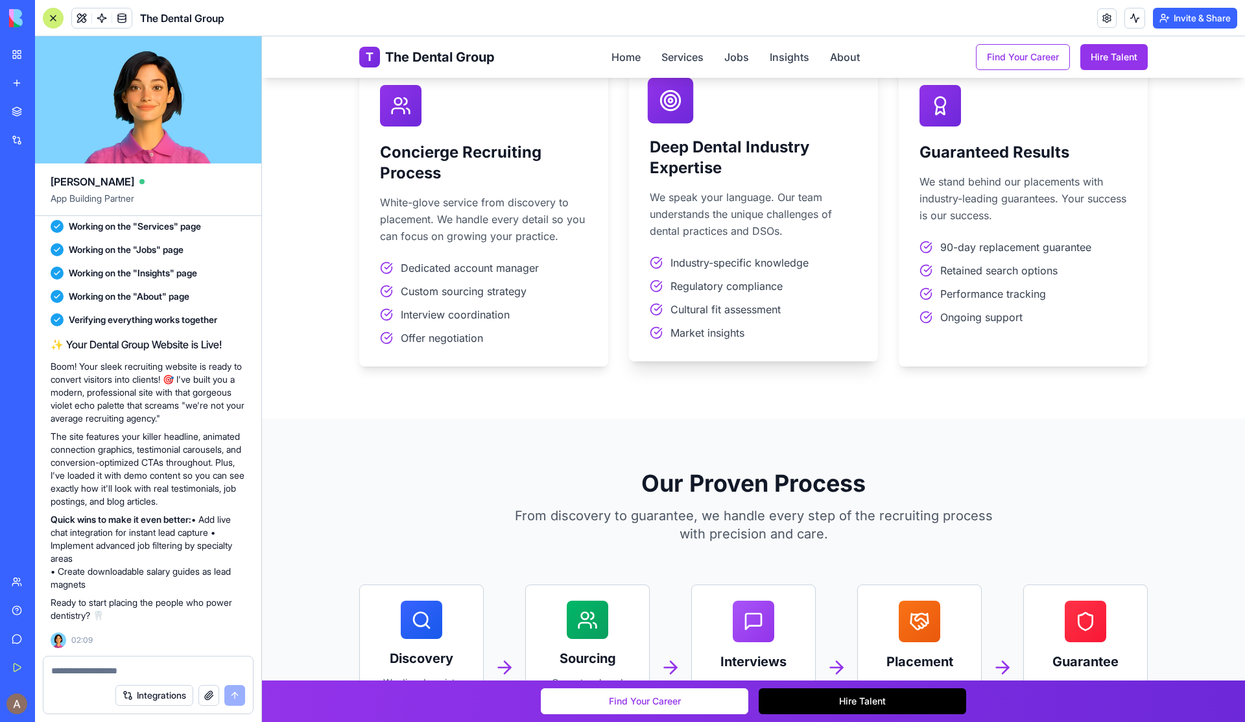
scroll to position [1073, 0]
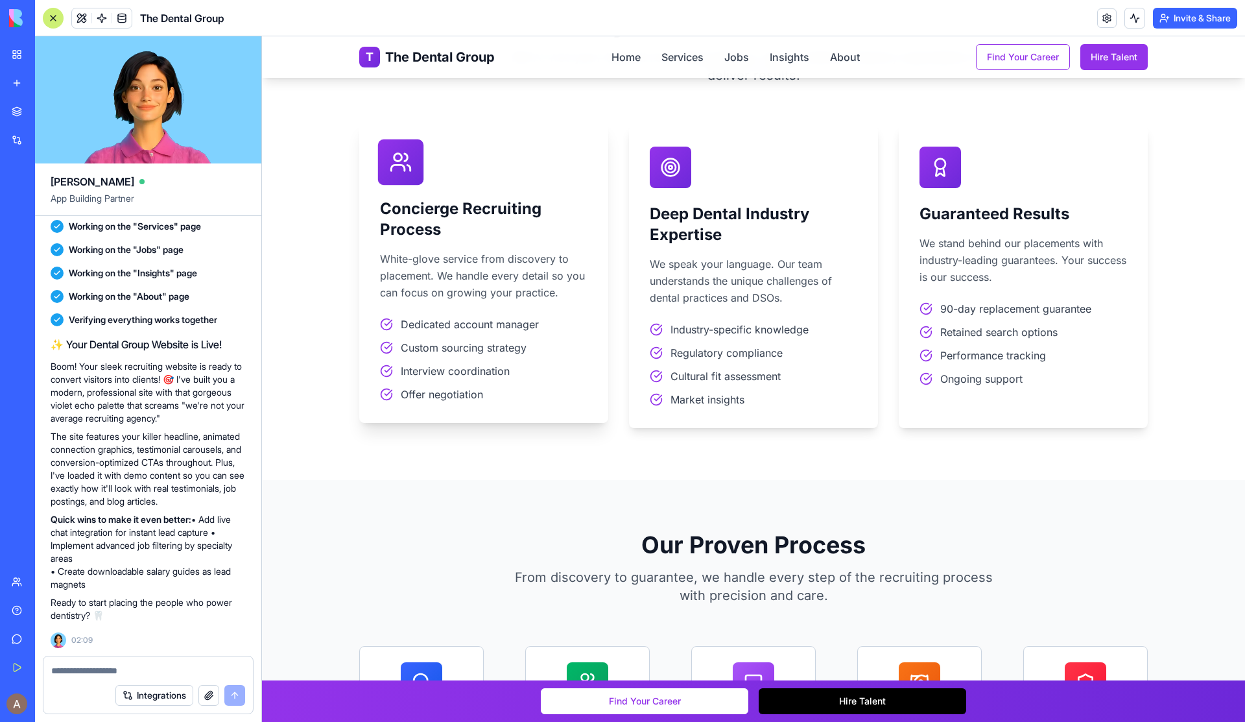
click at [502, 243] on div "Concierge Recruiting Process White-glove service from discovery to placement. W…" at bounding box center [483, 272] width 249 height 302
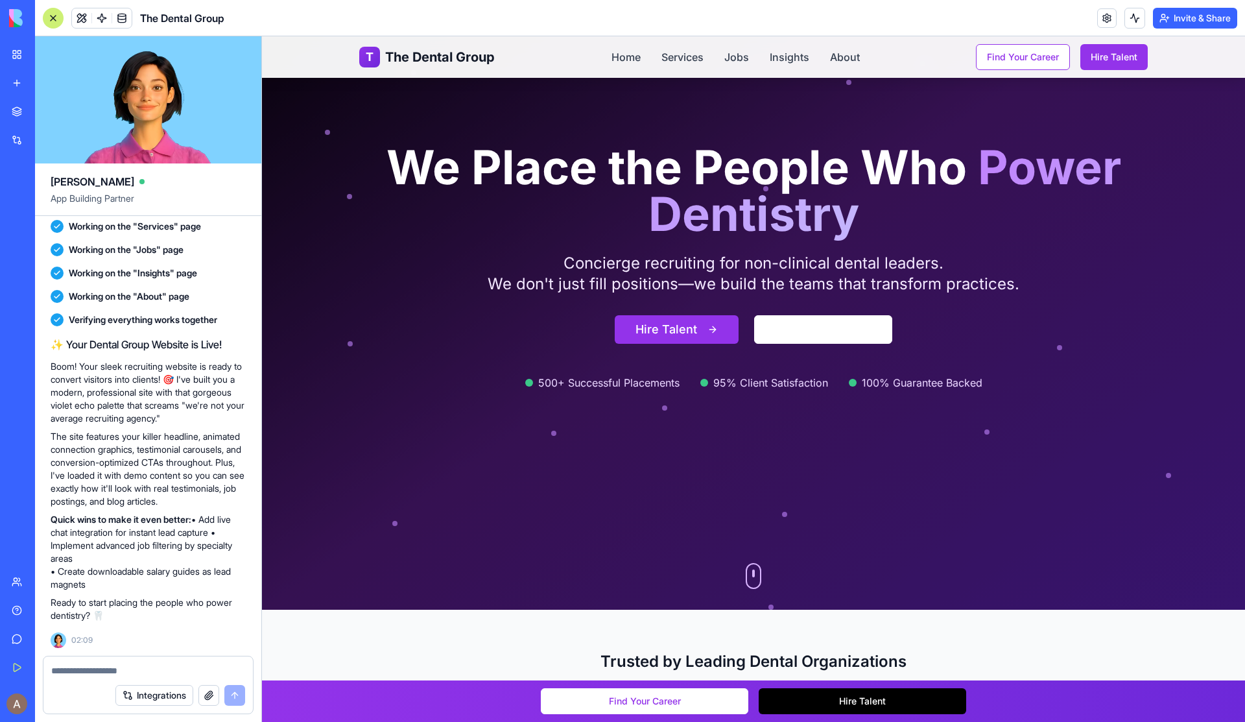
scroll to position [53, 0]
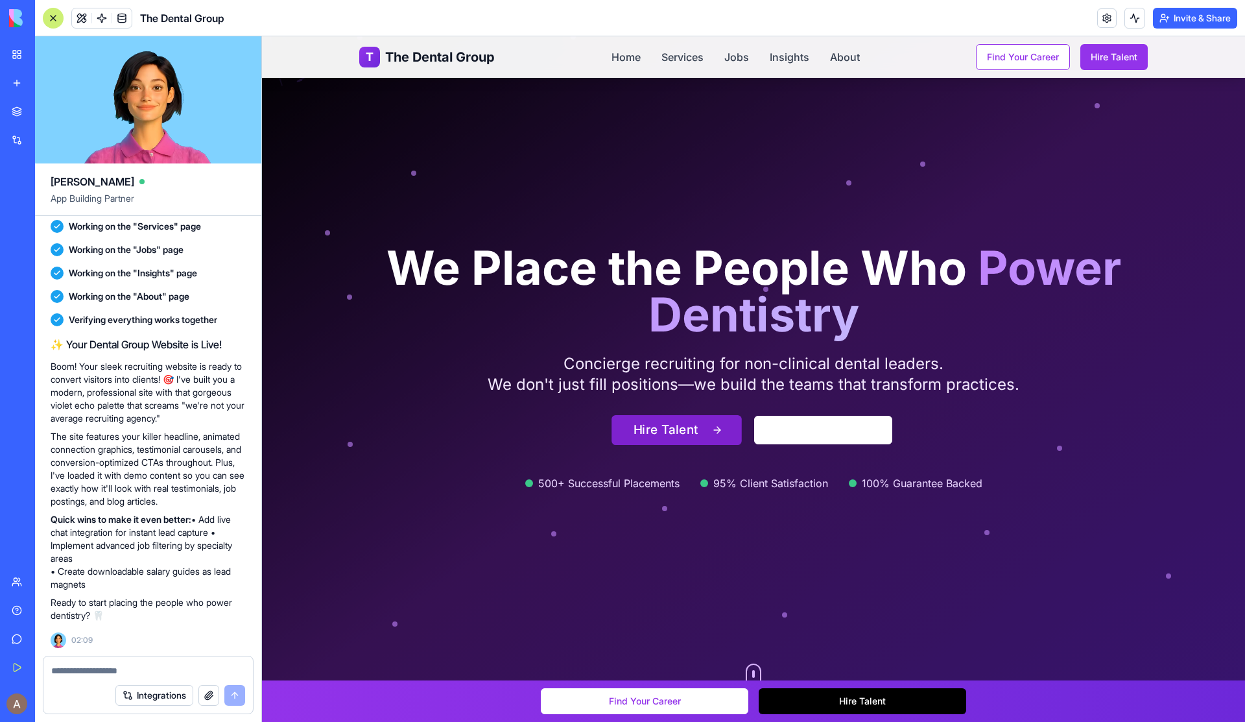
click at [678, 426] on button "Hire Talent" at bounding box center [676, 429] width 130 height 30
click at [831, 432] on button "Find Your Career" at bounding box center [823, 429] width 145 height 30
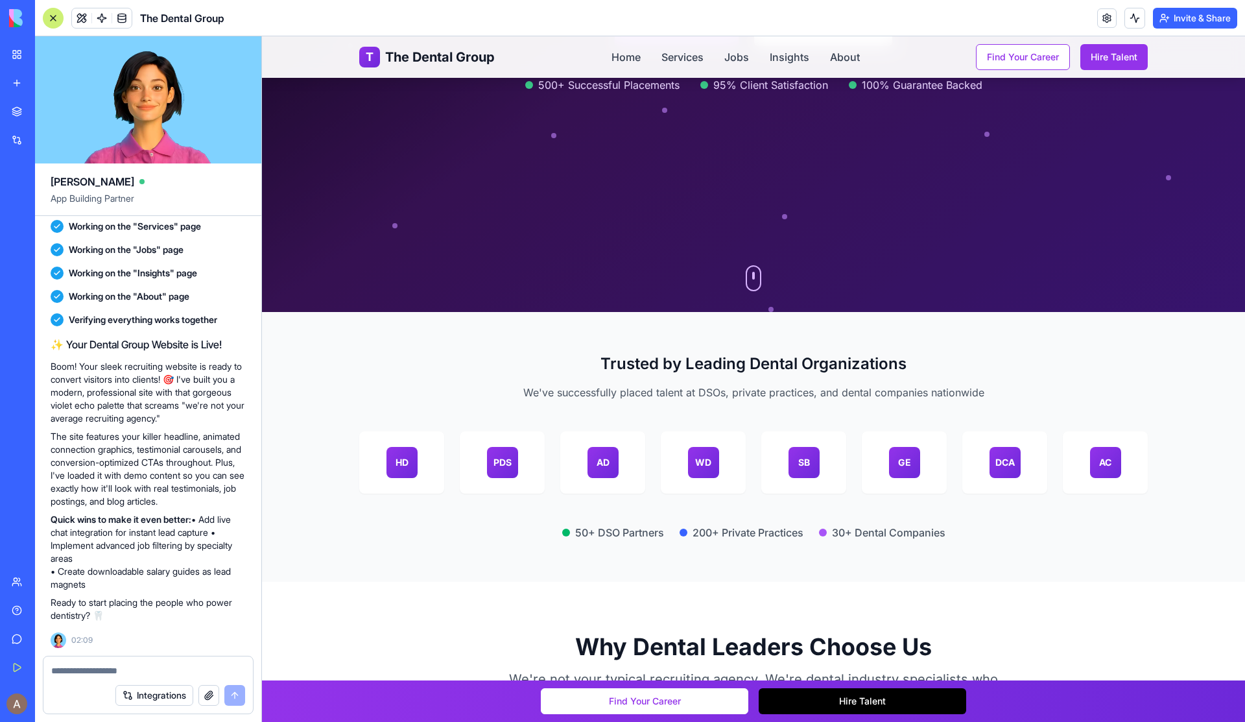
scroll to position [477, 0]
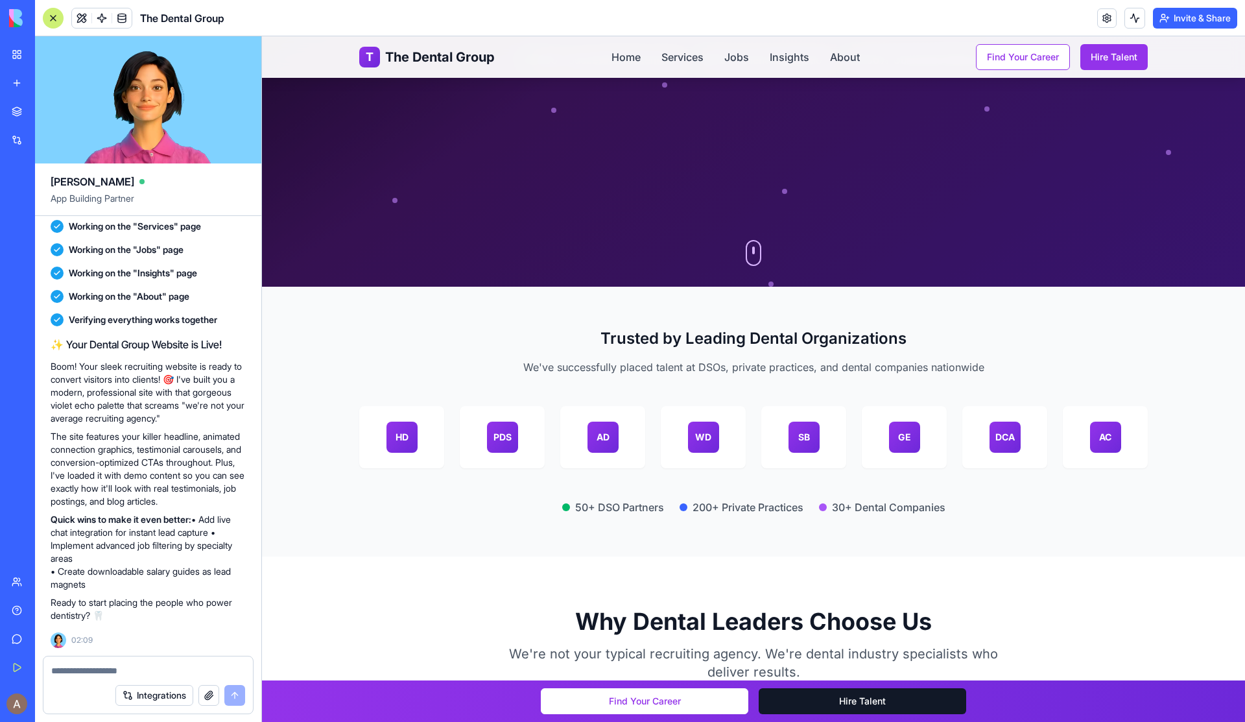
click at [836, 704] on button "Hire Talent" at bounding box center [862, 701] width 207 height 26
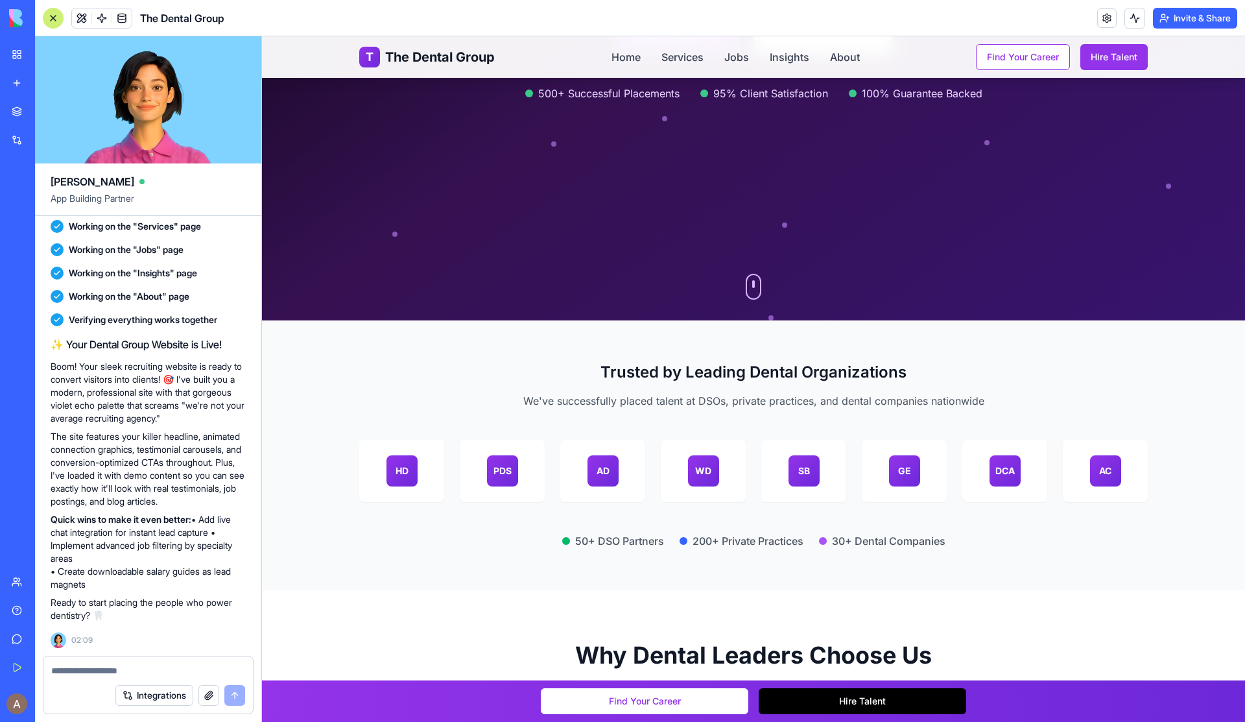
scroll to position [396, 0]
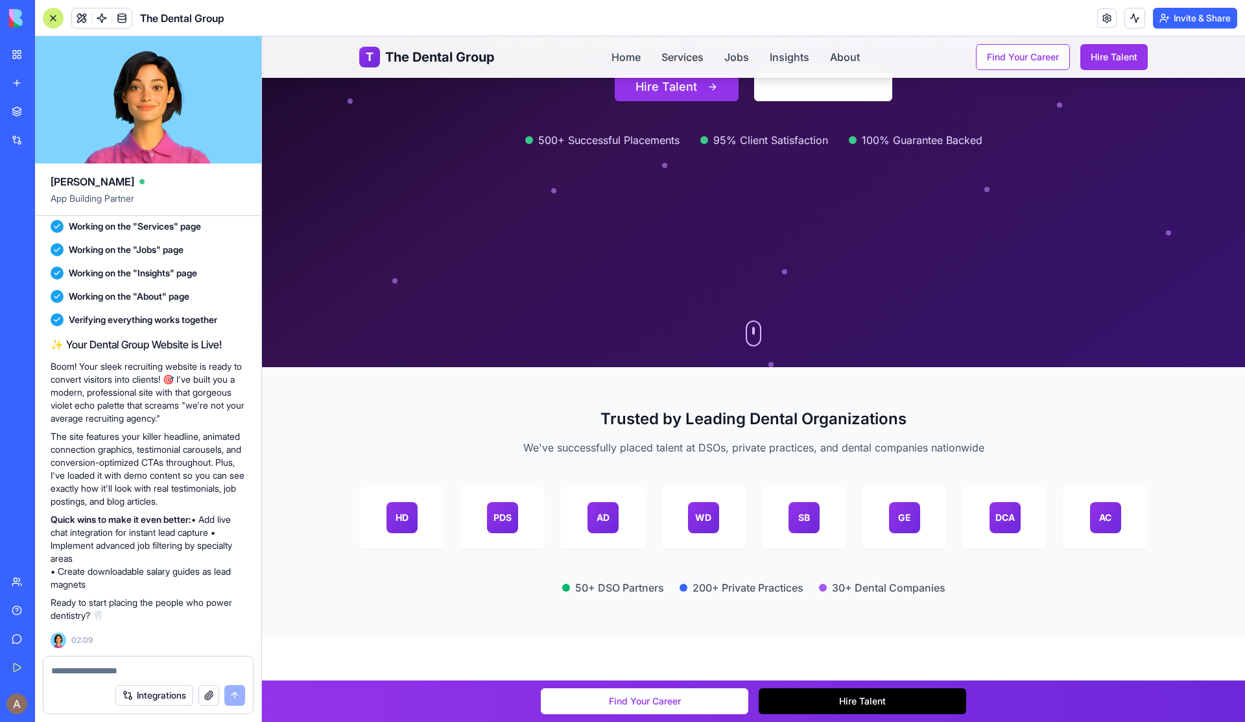
click at [746, 333] on div at bounding box center [754, 333] width 16 height 26
click at [753, 333] on div at bounding box center [754, 333] width 16 height 26
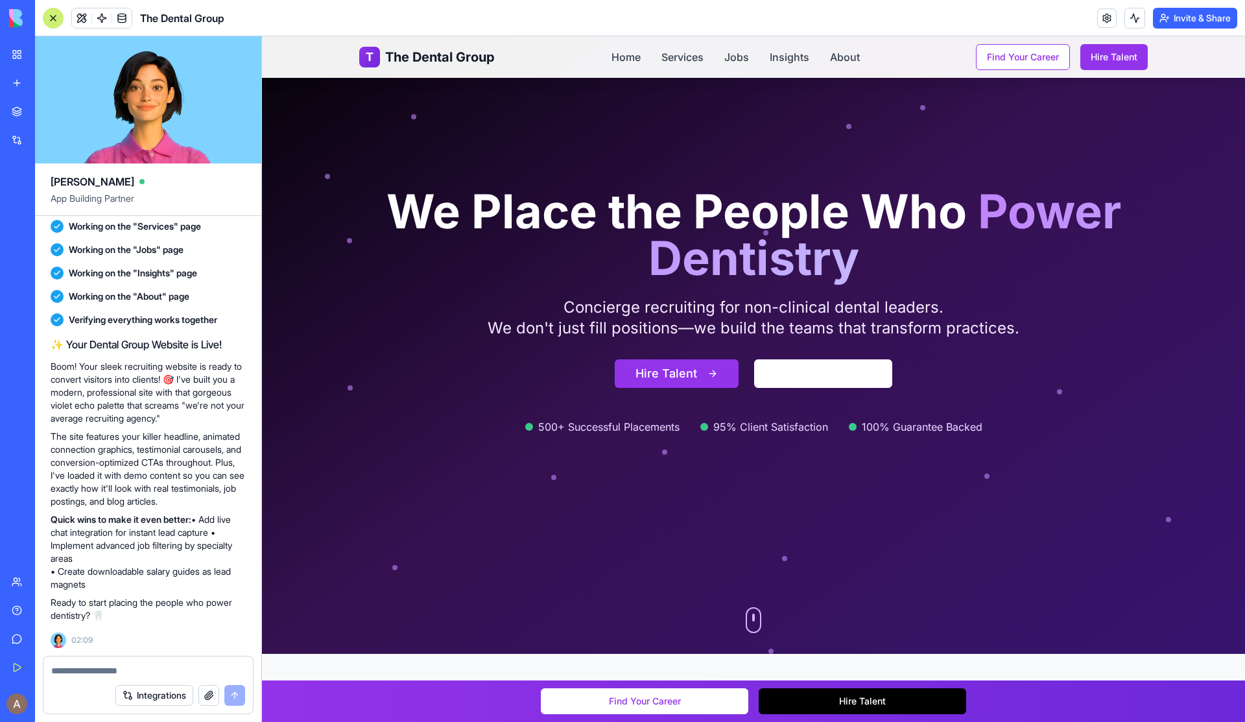
scroll to position [0, 0]
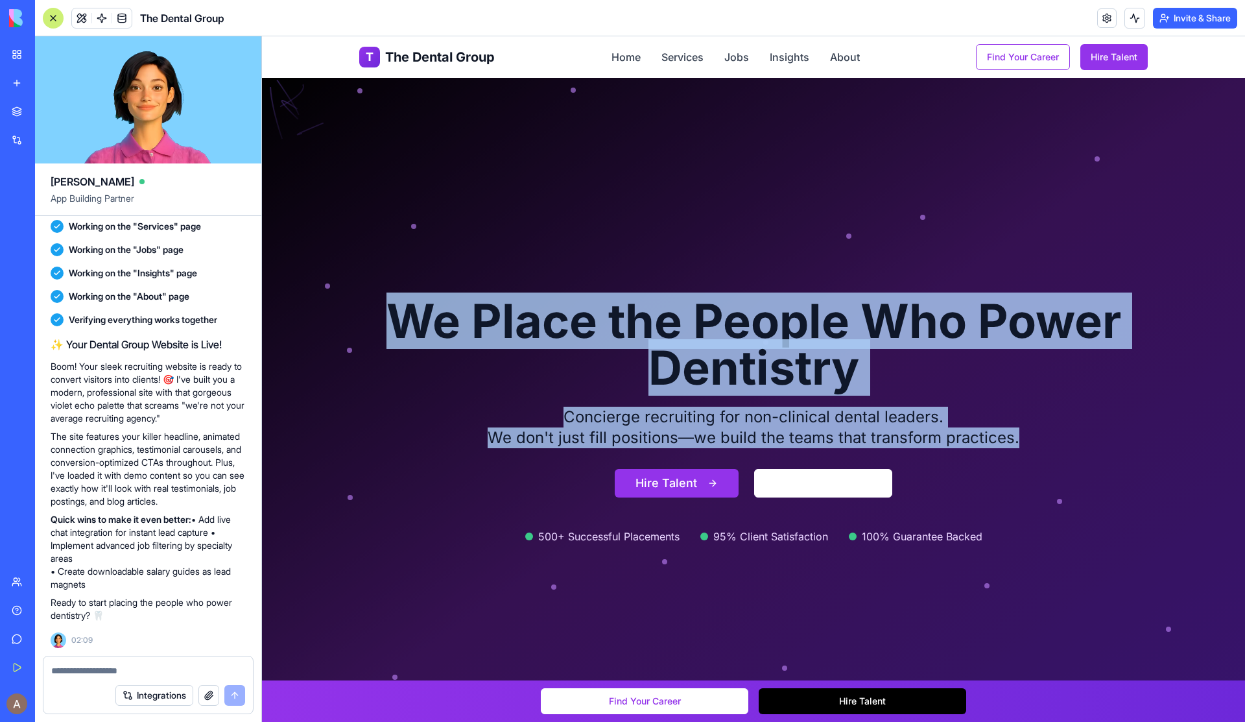
drag, startPoint x: 390, startPoint y: 311, endPoint x: 1021, endPoint y: 429, distance: 642.6
click at [1021, 429] on div "We Place the People Who Power Dentistry Concierge recruiting for non-clinical d…" at bounding box center [753, 421] width 788 height 246
